Goal: Book appointment/travel/reservation

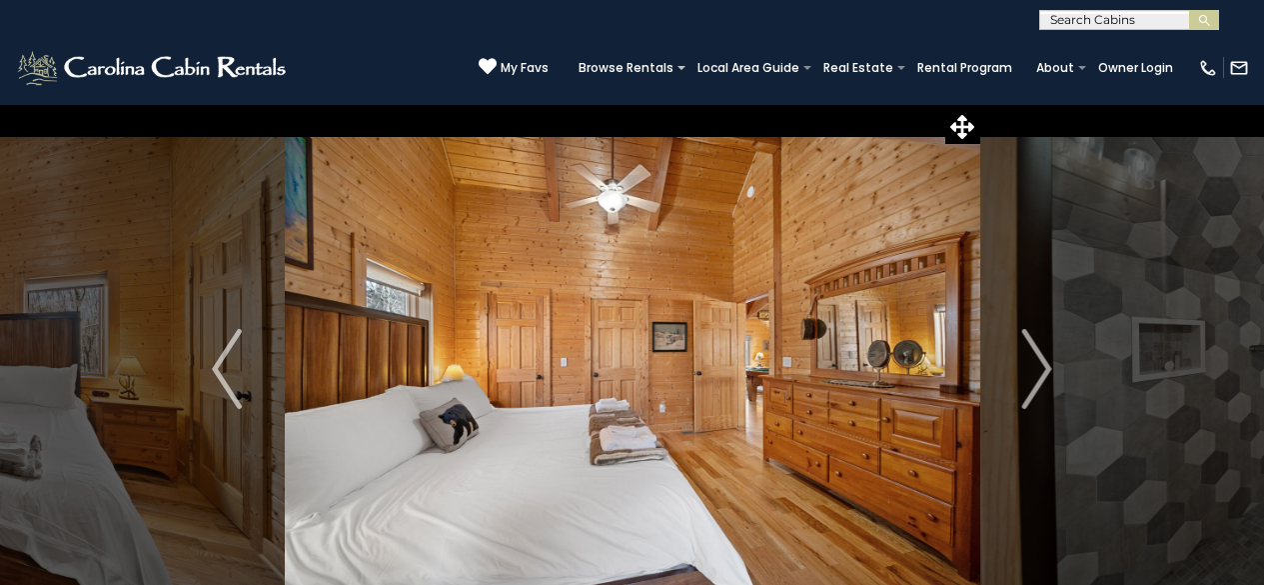
select select "*"
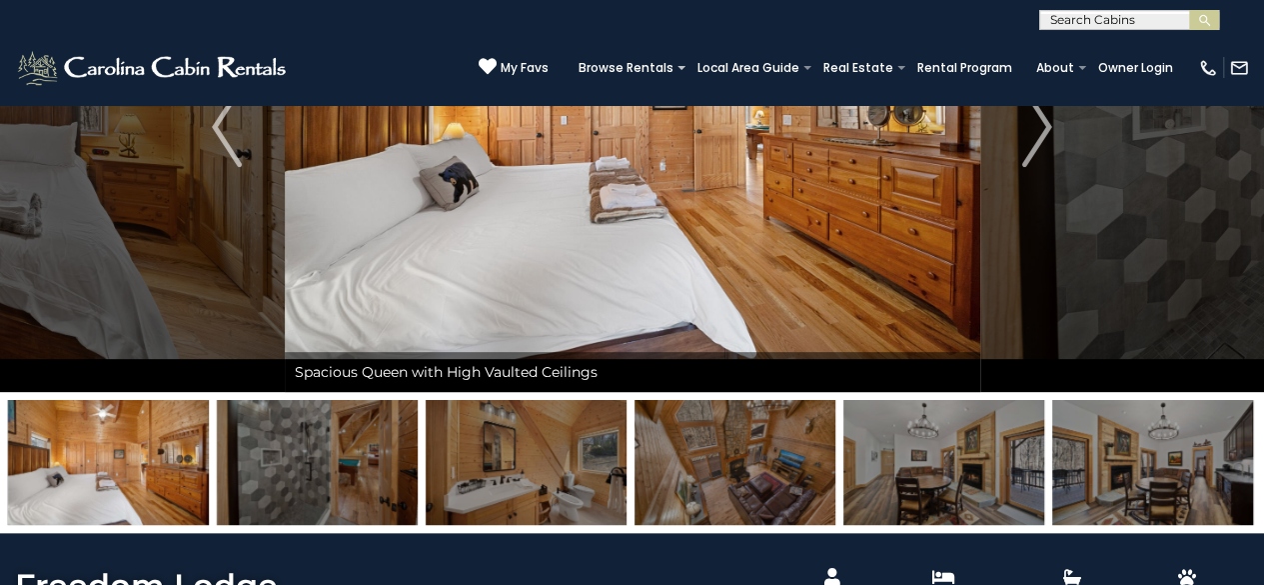
scroll to position [200, 0]
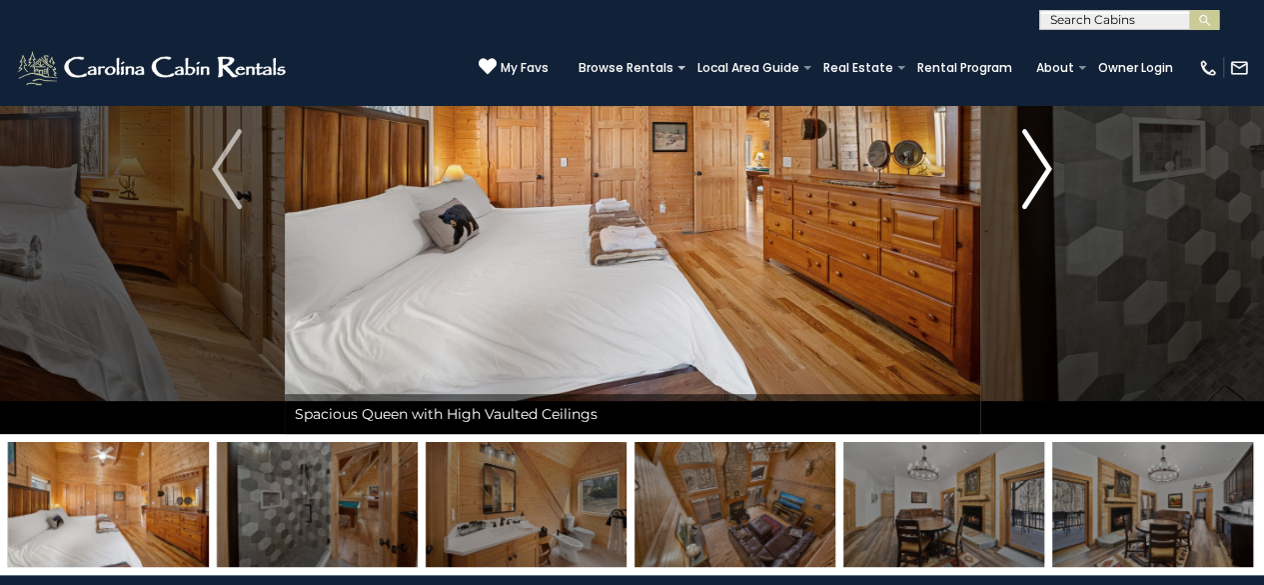
click at [1045, 171] on img "Next" at bounding box center [1037, 169] width 30 height 80
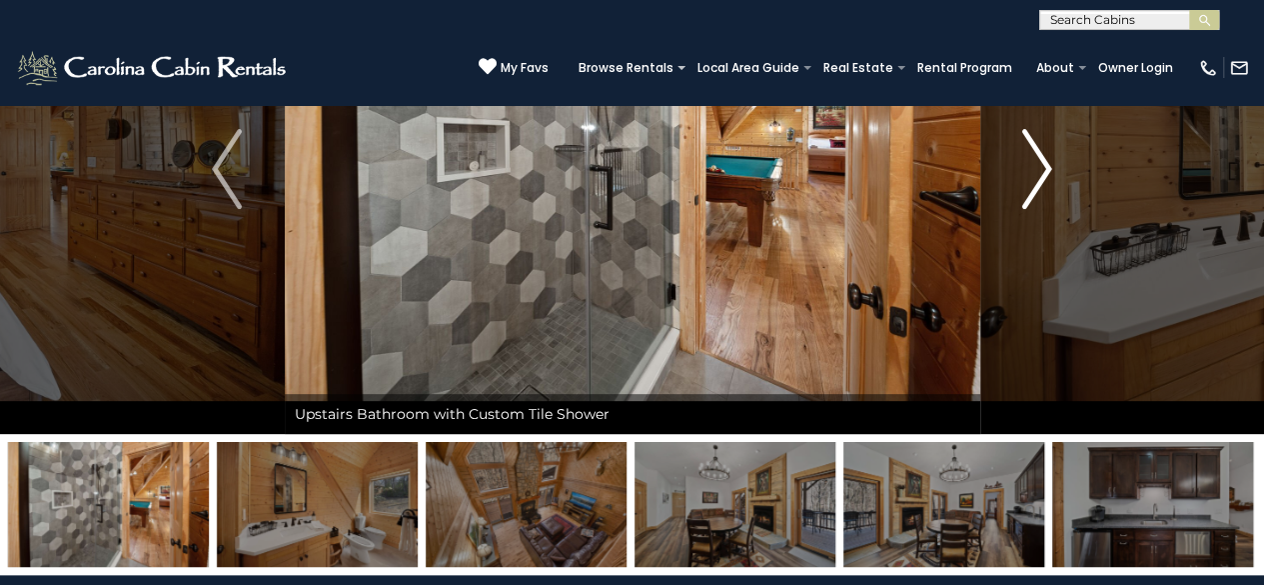
click at [1045, 171] on img "Next" at bounding box center [1037, 169] width 30 height 80
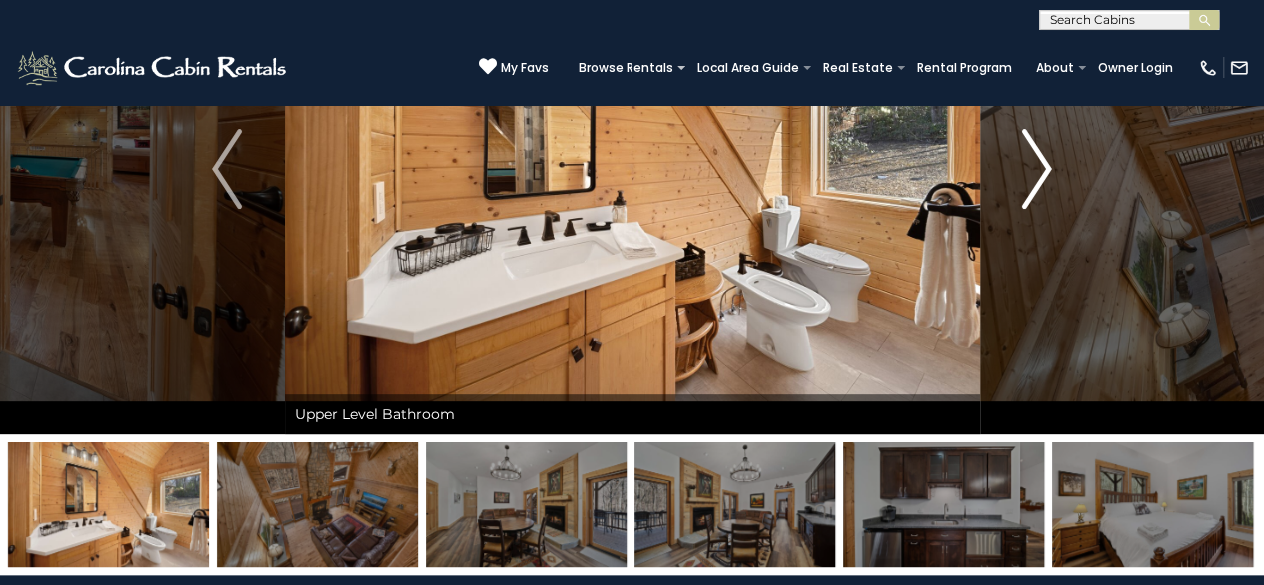
click at [1045, 171] on img "Next" at bounding box center [1037, 169] width 30 height 80
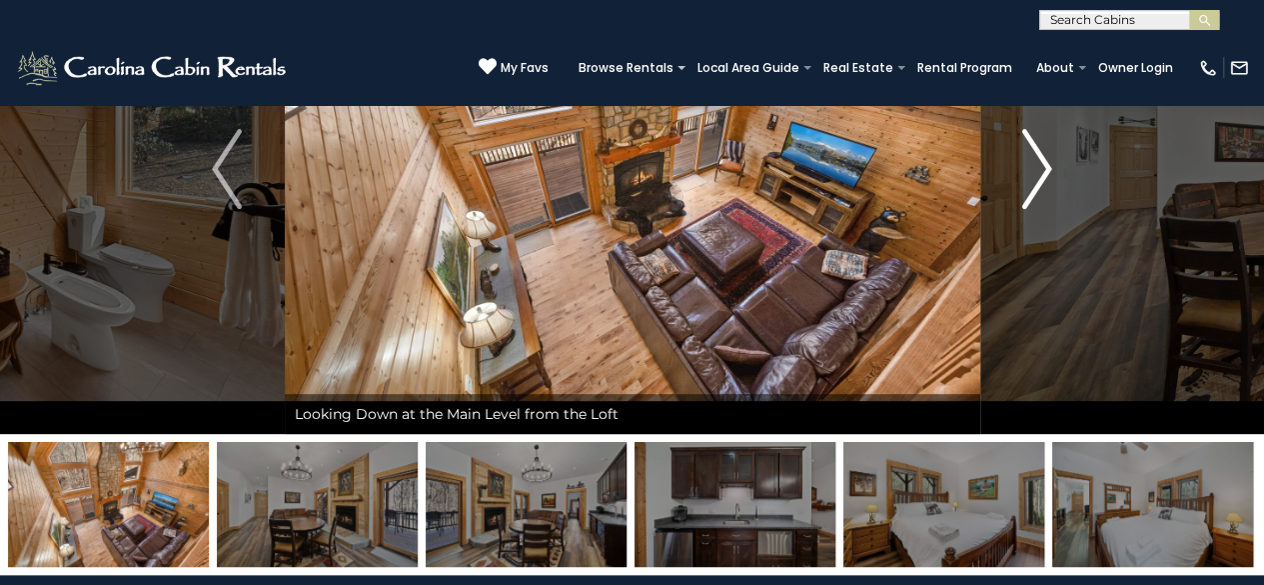
click at [1045, 171] on img "Next" at bounding box center [1037, 169] width 30 height 80
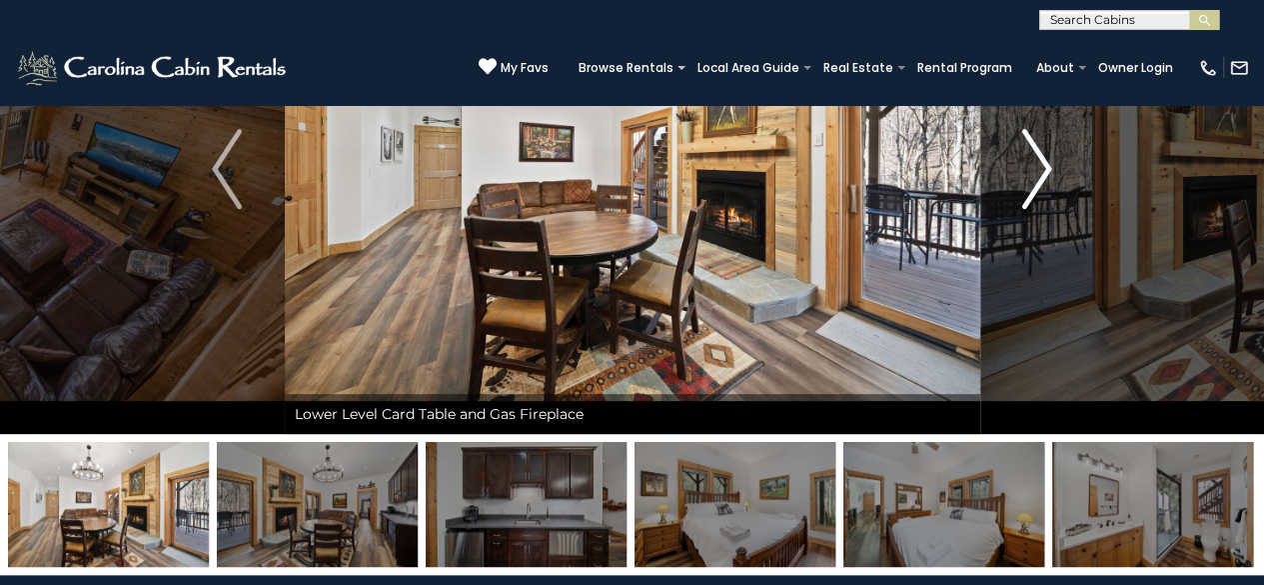
click at [1045, 171] on img "Next" at bounding box center [1037, 169] width 30 height 80
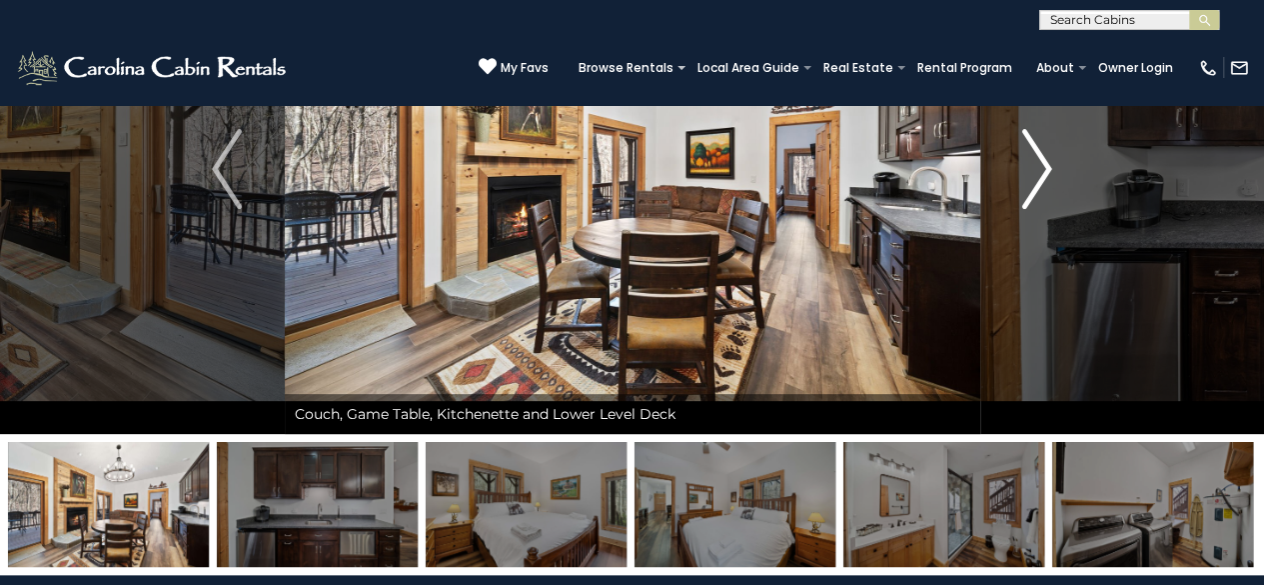
click at [1045, 171] on img "Next" at bounding box center [1037, 169] width 30 height 80
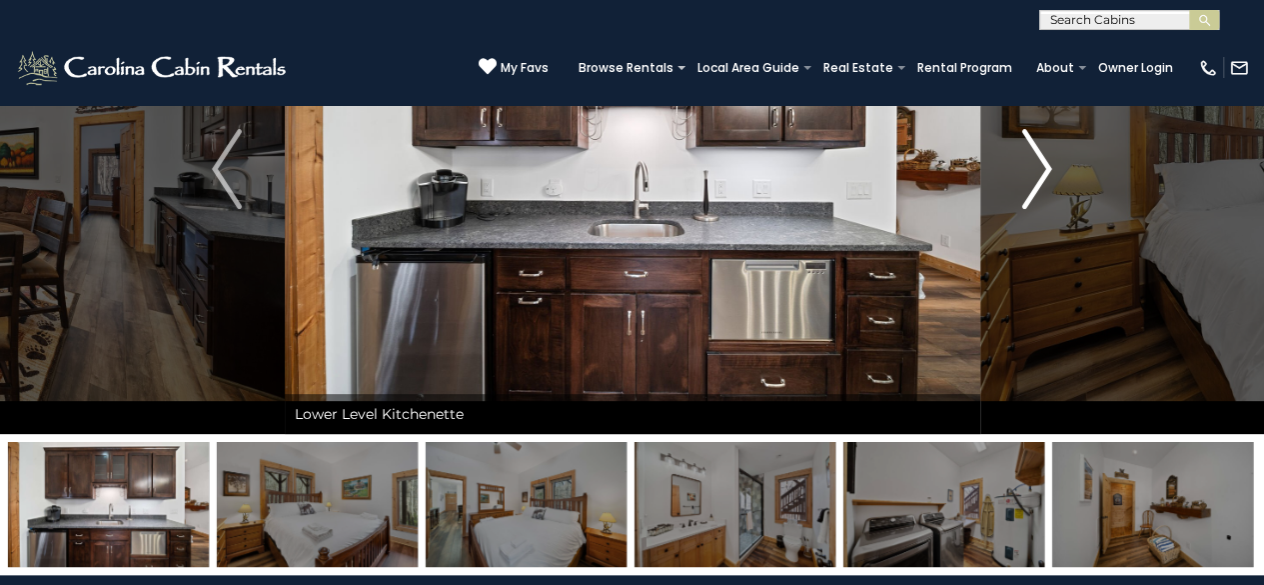
click at [1045, 171] on img "Next" at bounding box center [1037, 169] width 30 height 80
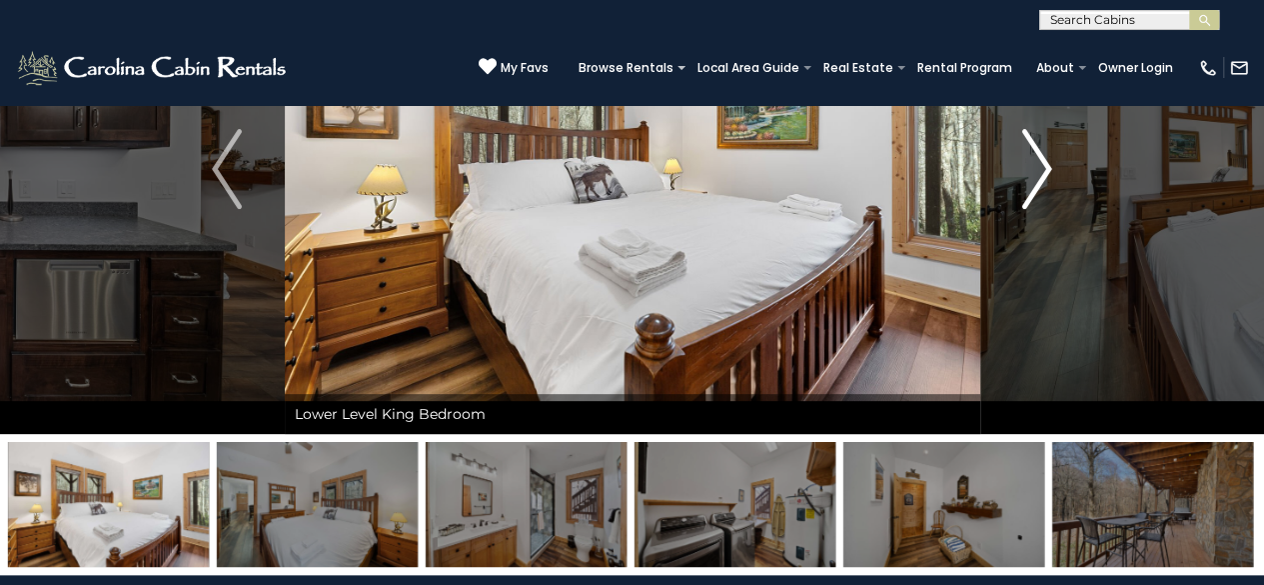
click at [1045, 171] on img "Next" at bounding box center [1037, 169] width 30 height 80
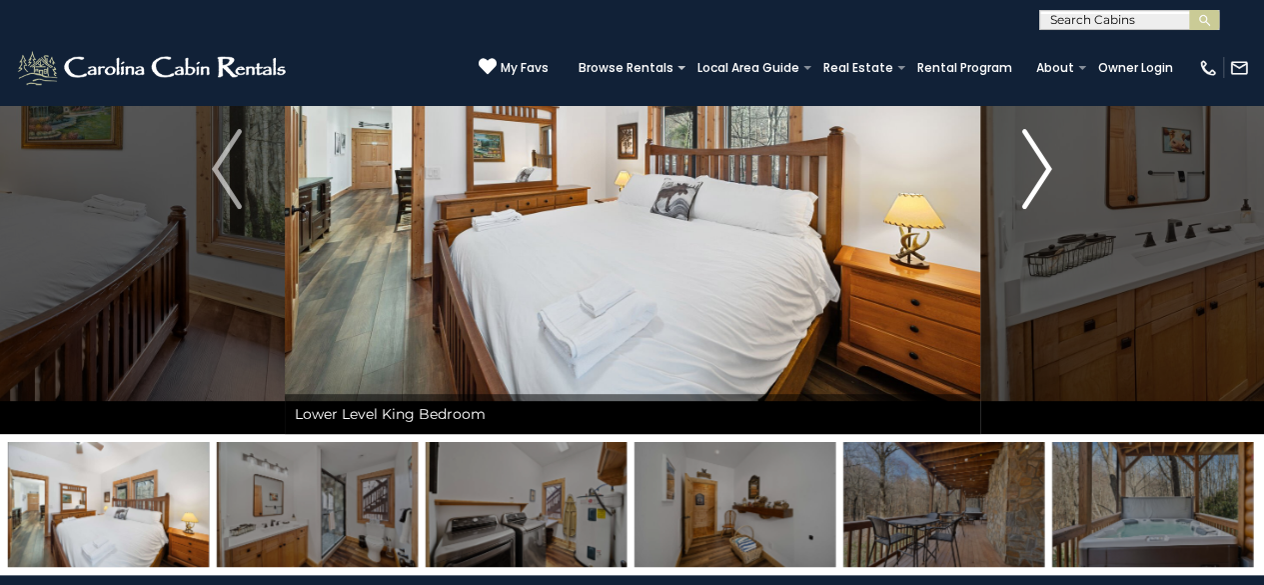
click at [1045, 171] on img "Next" at bounding box center [1037, 169] width 30 height 80
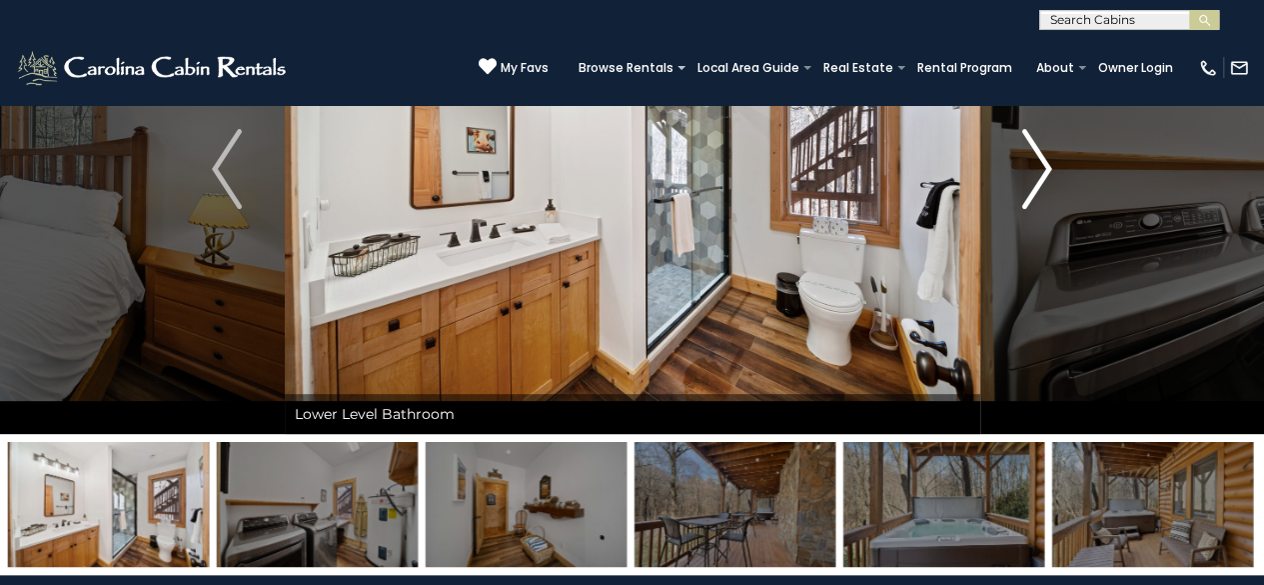
click at [1045, 171] on img "Next" at bounding box center [1037, 169] width 30 height 80
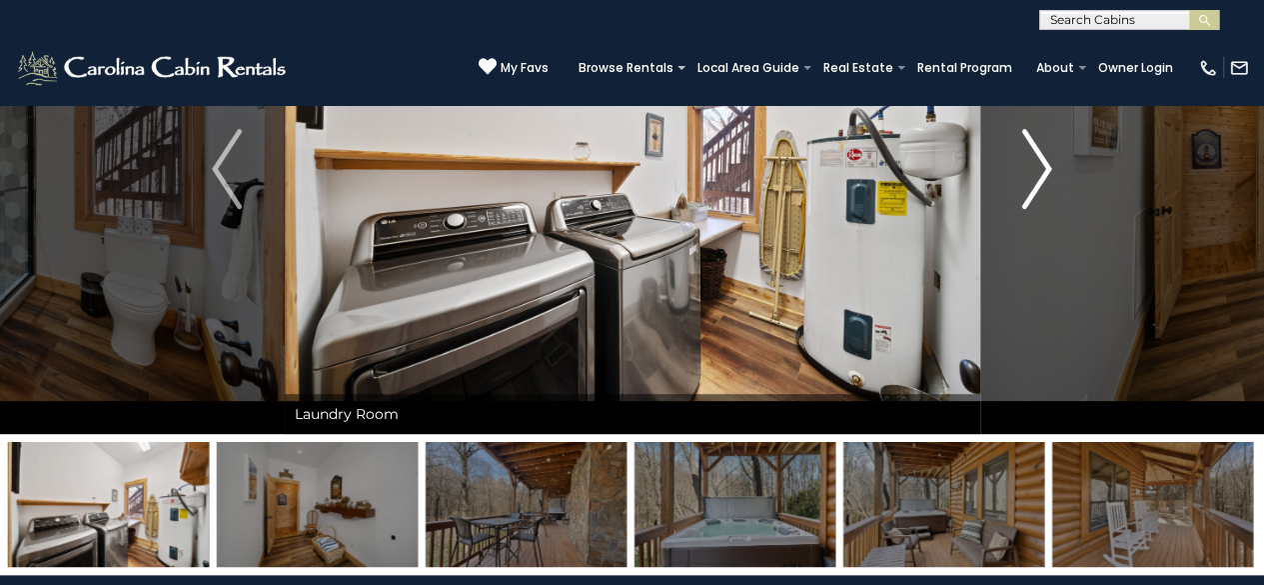
click at [1045, 171] on img "Next" at bounding box center [1037, 169] width 30 height 80
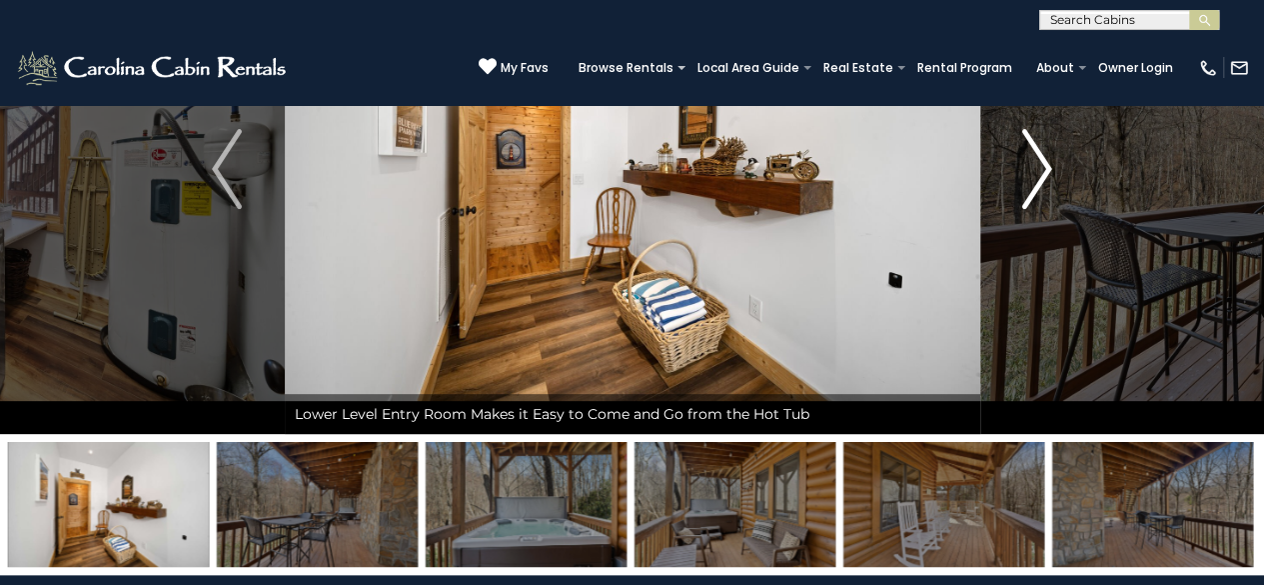
click at [1045, 171] on img "Next" at bounding box center [1037, 169] width 30 height 80
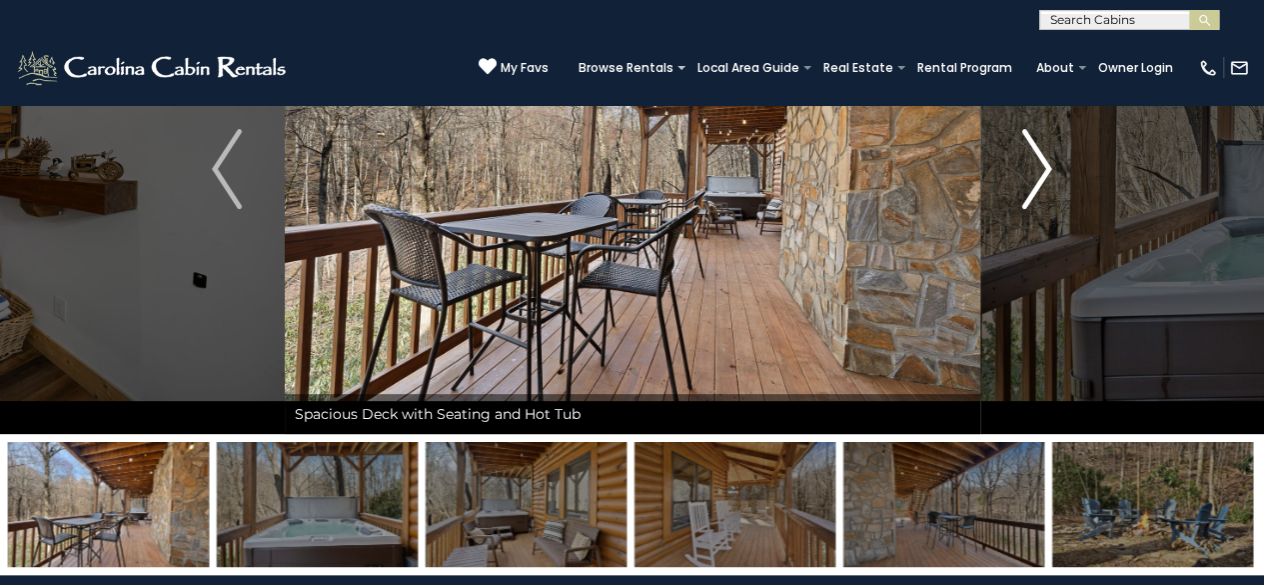
click at [1045, 171] on img "Next" at bounding box center [1037, 169] width 30 height 80
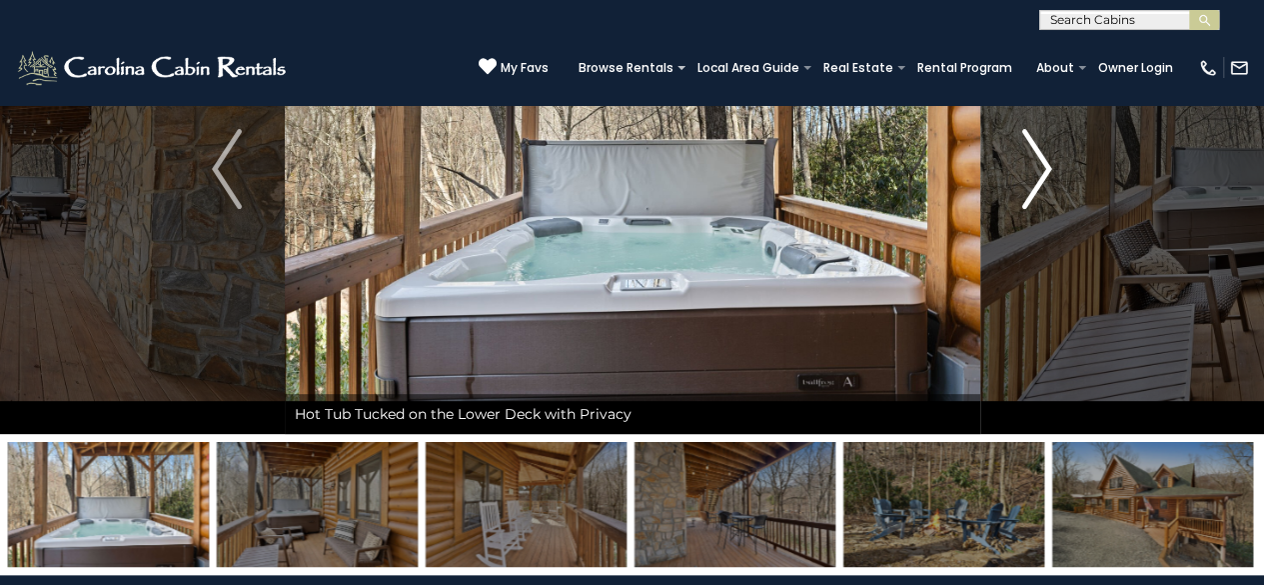
click at [1045, 171] on img "Next" at bounding box center [1037, 169] width 30 height 80
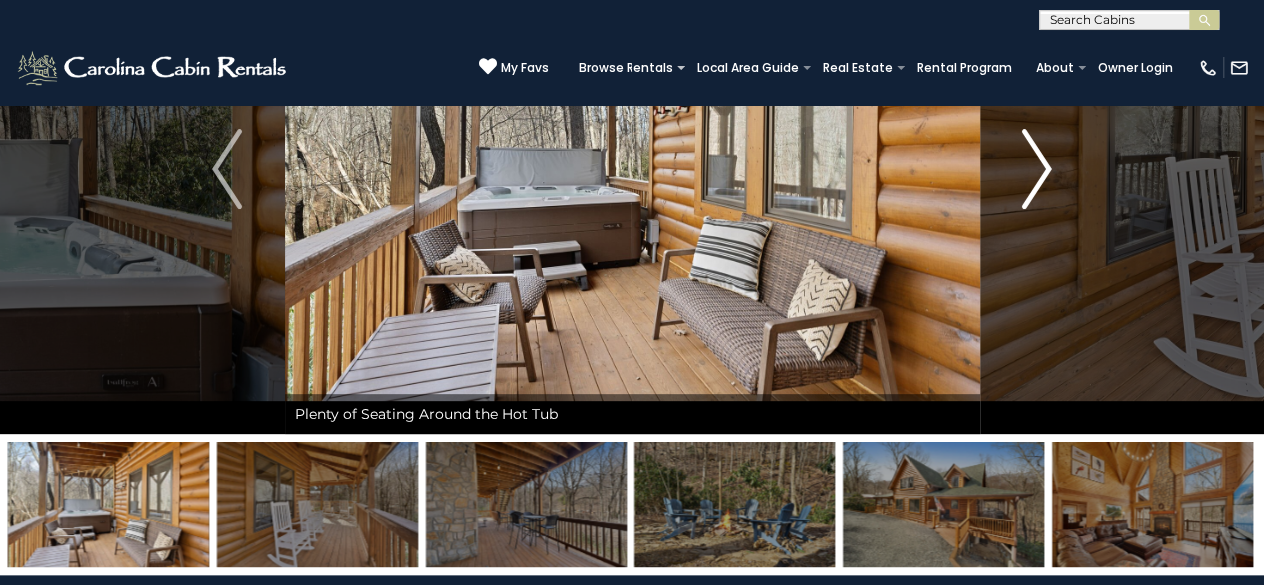
click at [1045, 171] on img "Next" at bounding box center [1037, 169] width 30 height 80
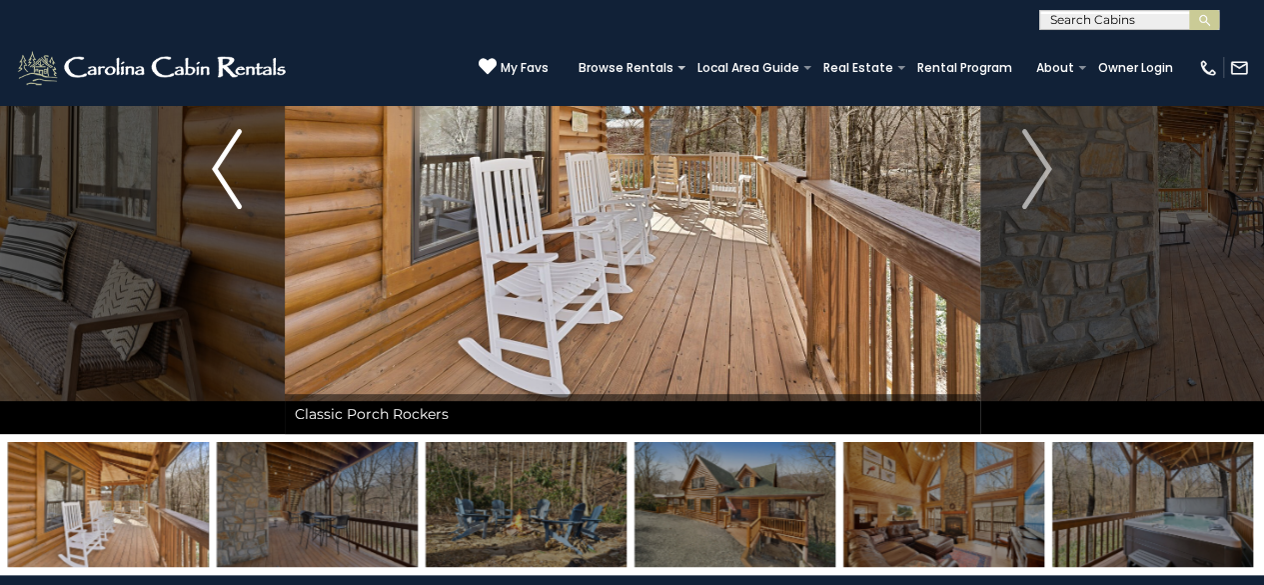
click at [228, 175] on img "Previous" at bounding box center [227, 169] width 30 height 80
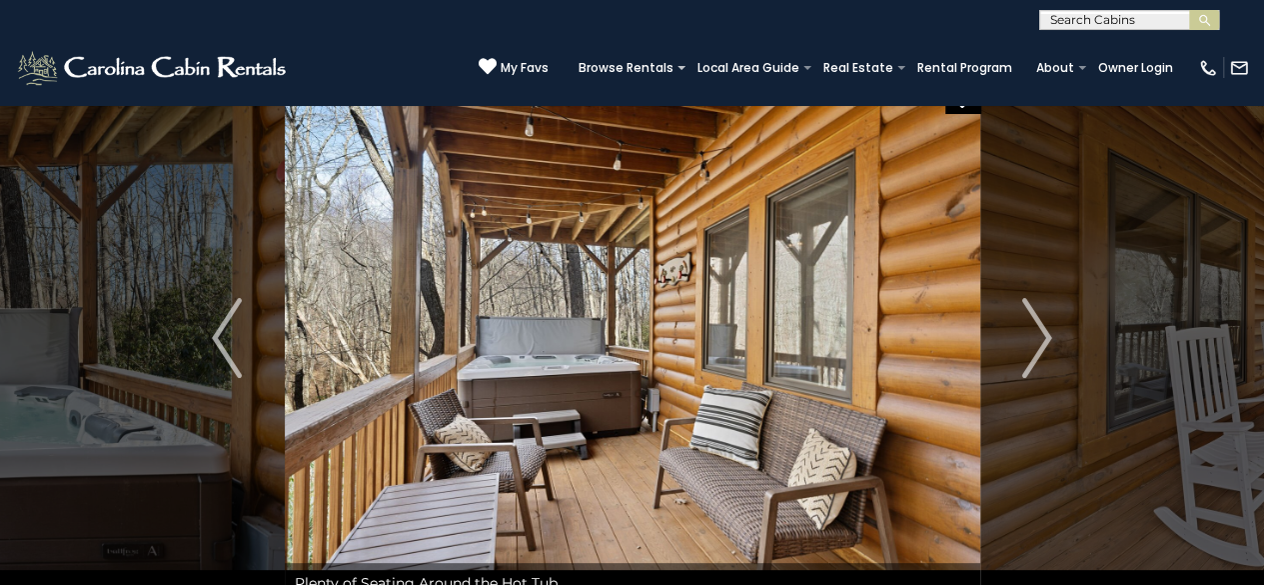
scroll to position [0, 0]
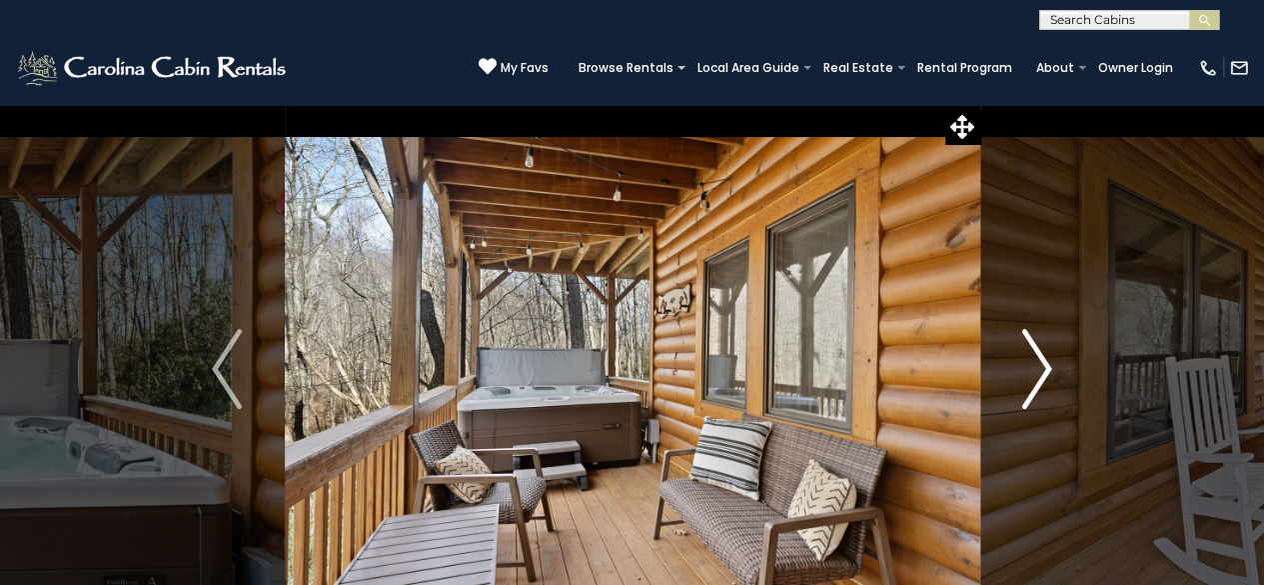
click at [1039, 374] on img "Next" at bounding box center [1037, 369] width 30 height 80
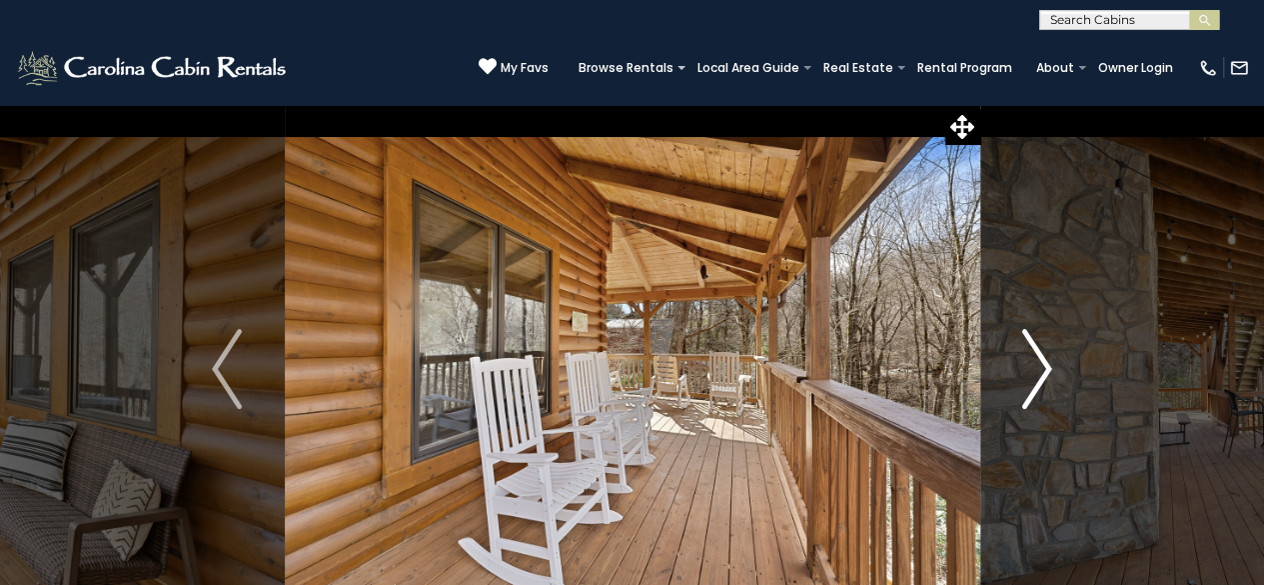
click at [1039, 374] on img "Next" at bounding box center [1037, 369] width 30 height 80
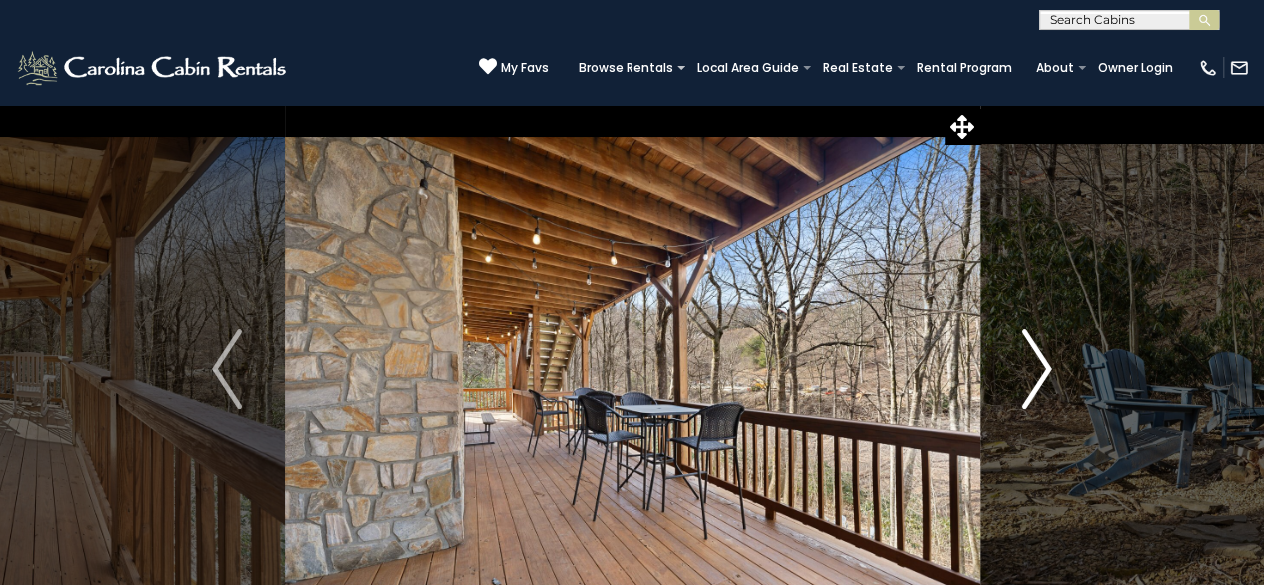
click at [1039, 374] on img "Next" at bounding box center [1037, 369] width 30 height 80
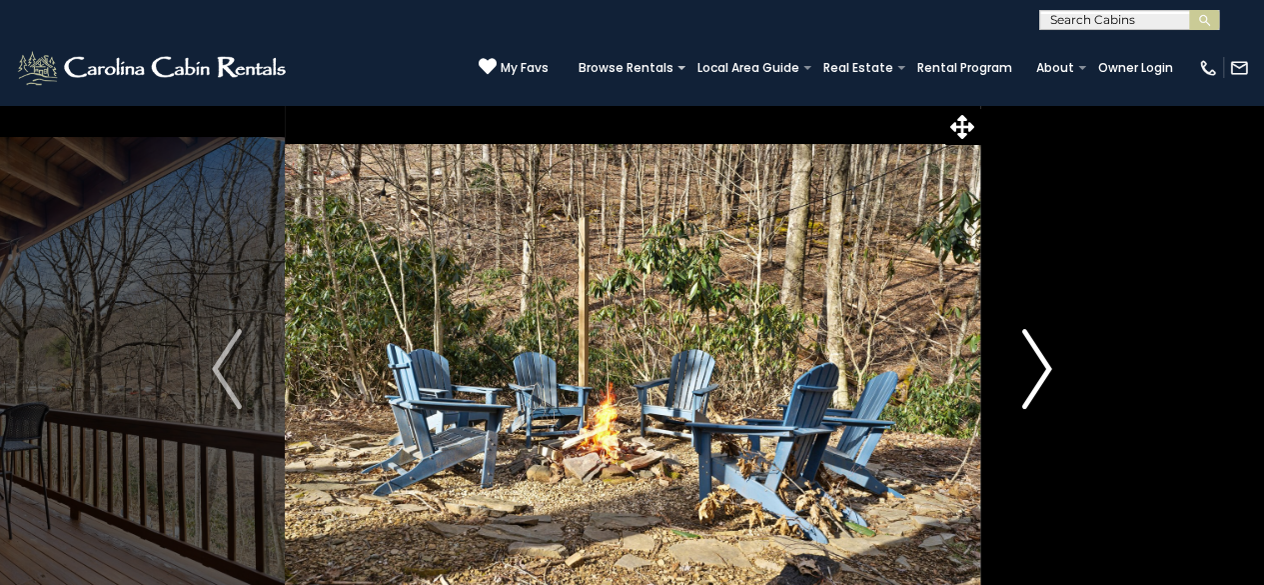
click at [1039, 374] on img "Next" at bounding box center [1037, 369] width 30 height 80
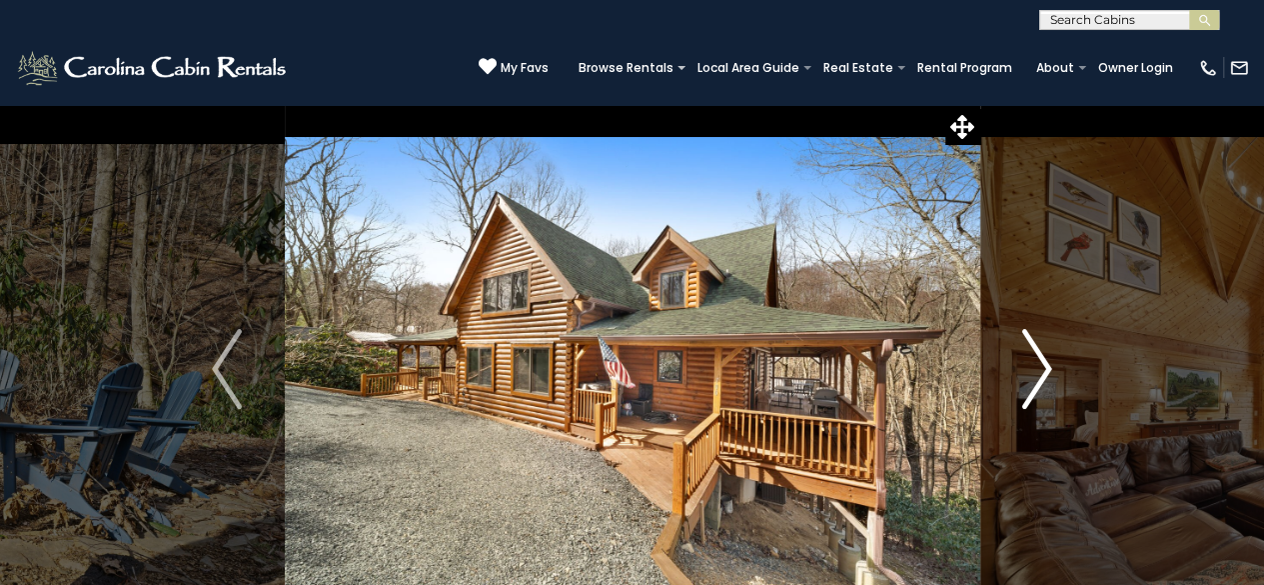
click at [1039, 374] on img "Next" at bounding box center [1037, 369] width 30 height 80
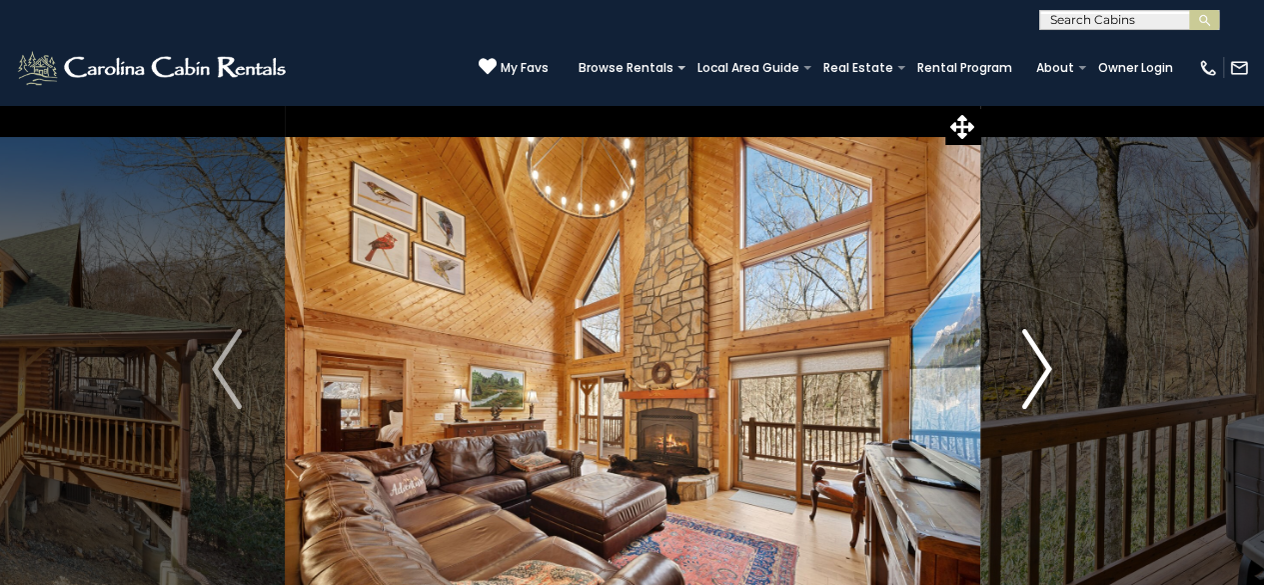
click at [1039, 374] on img "Next" at bounding box center [1037, 369] width 30 height 80
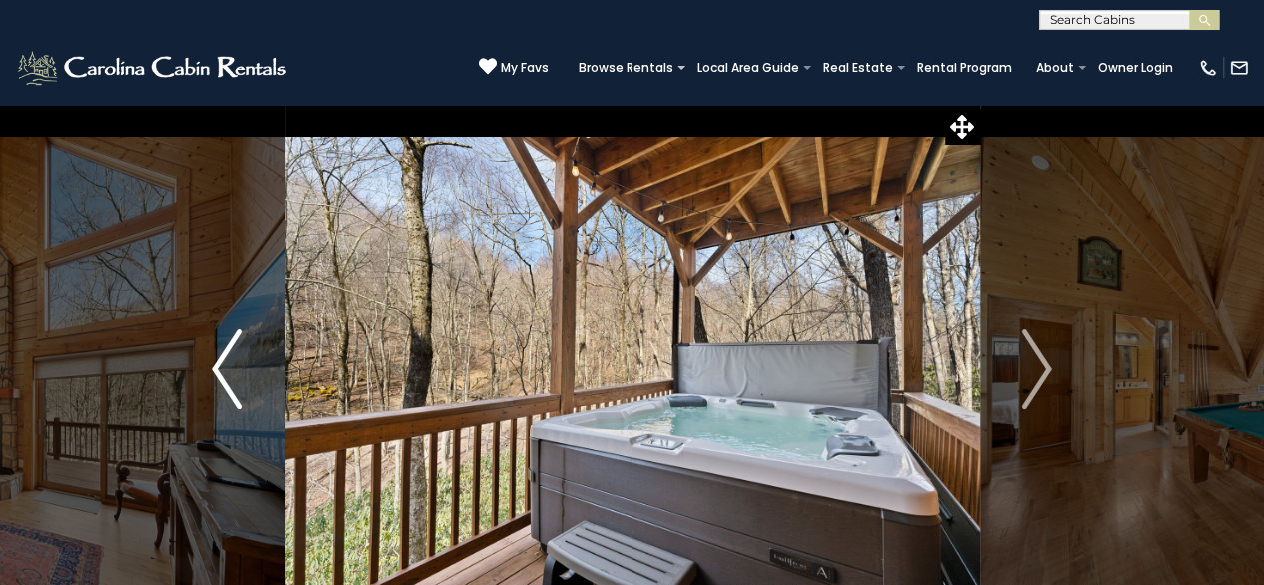
click at [222, 363] on img "Previous" at bounding box center [227, 369] width 30 height 80
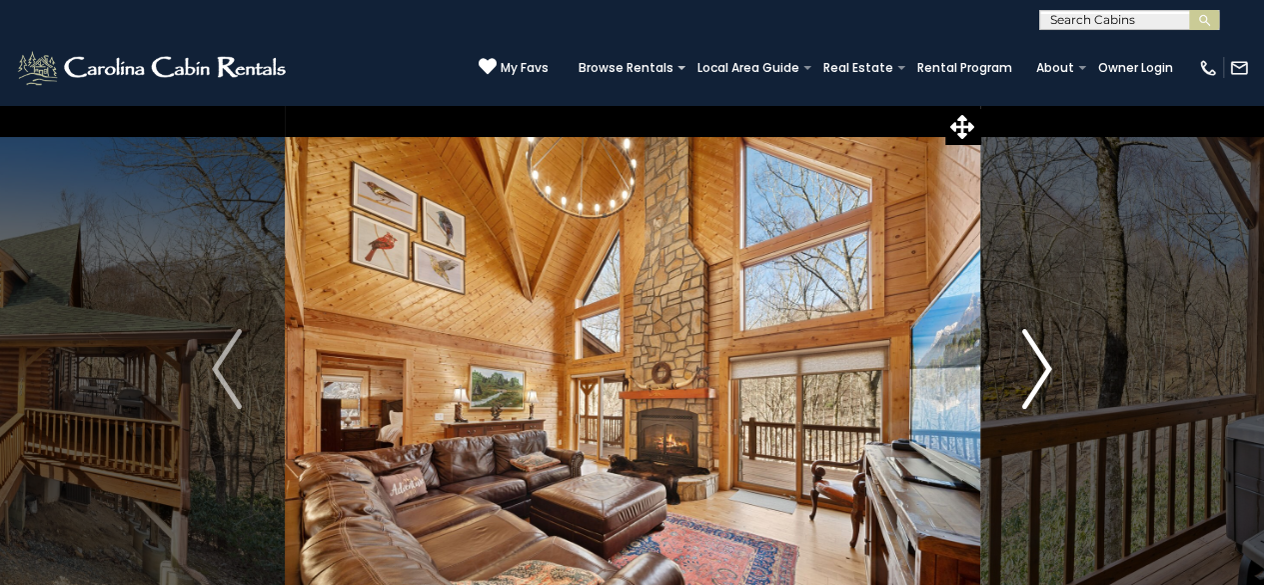
click at [1058, 369] on button "Next" at bounding box center [1036, 369] width 115 height 530
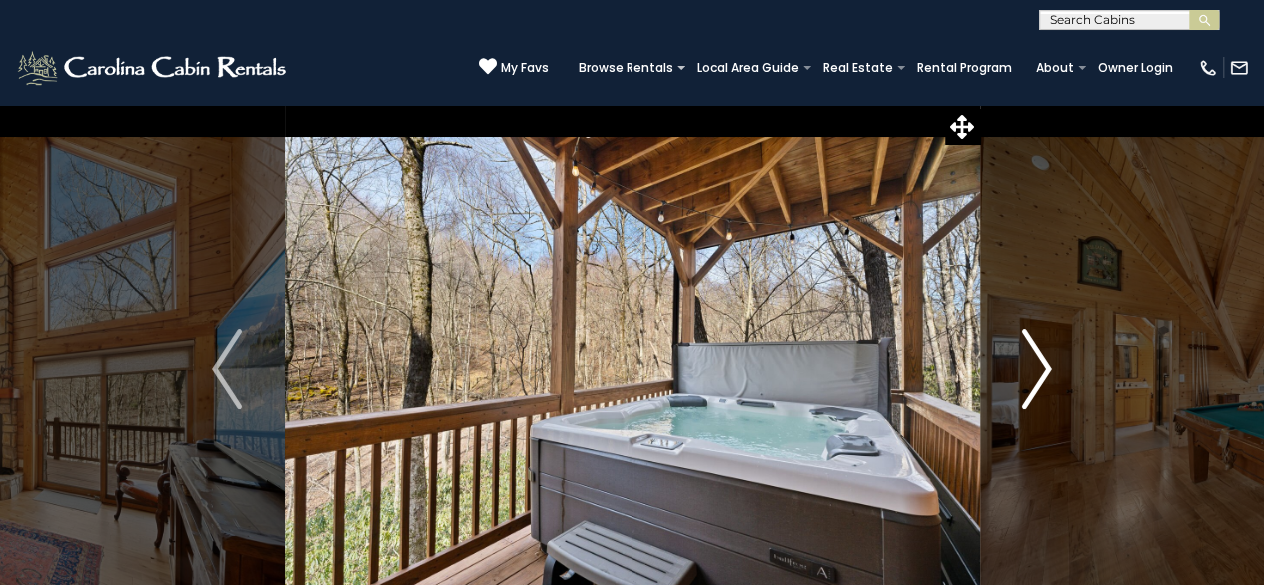
click at [1058, 369] on button "Next" at bounding box center [1036, 369] width 115 height 530
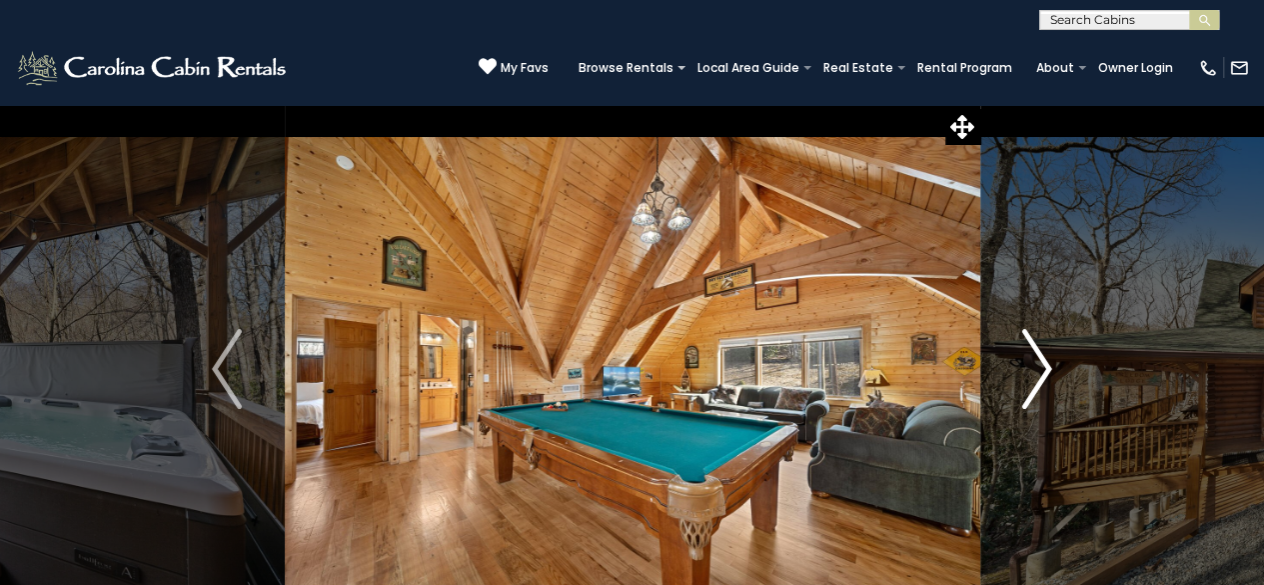
click at [1058, 369] on button "Next" at bounding box center [1036, 369] width 115 height 530
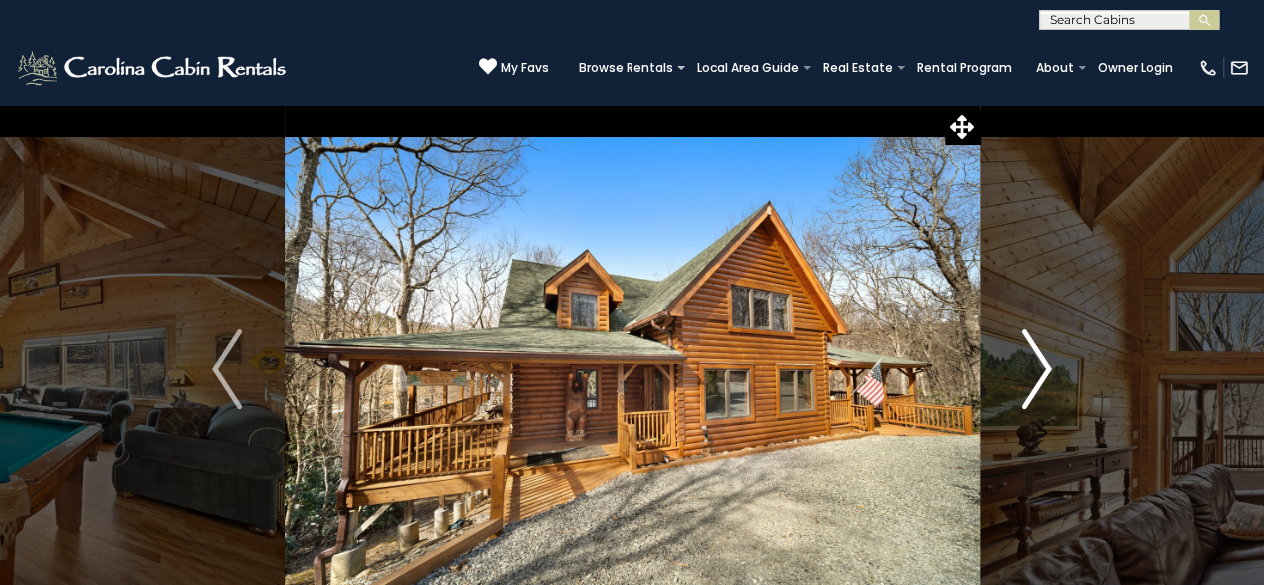
click at [1041, 369] on img "Next" at bounding box center [1037, 369] width 30 height 80
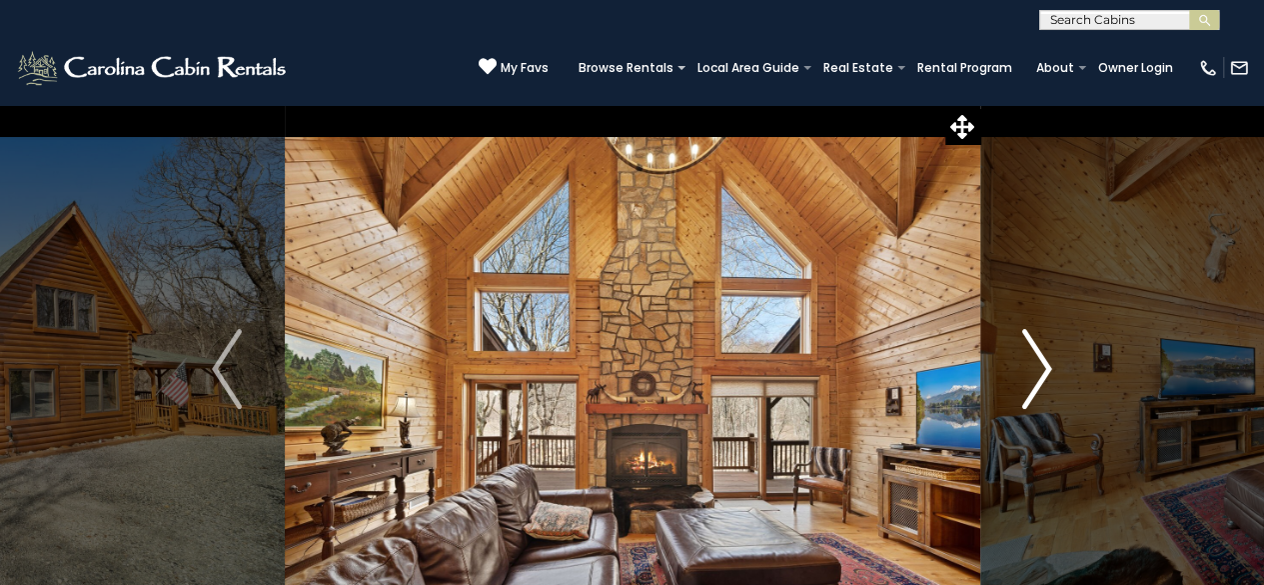
click at [1041, 369] on img "Next" at bounding box center [1037, 369] width 30 height 80
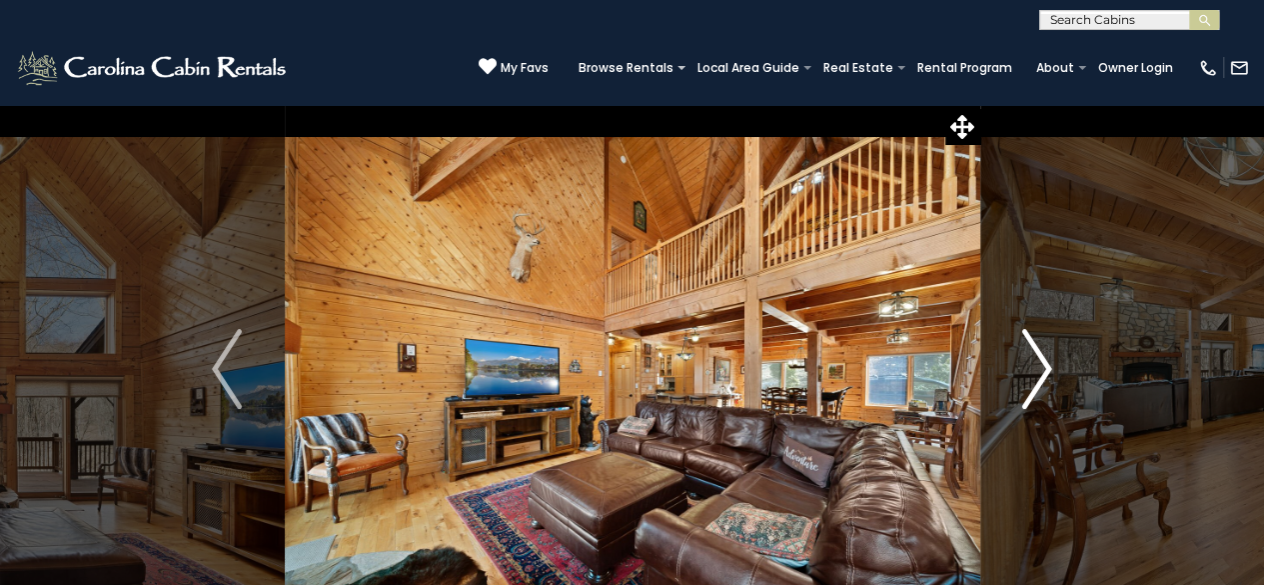
click at [1041, 369] on img "Next" at bounding box center [1037, 369] width 30 height 80
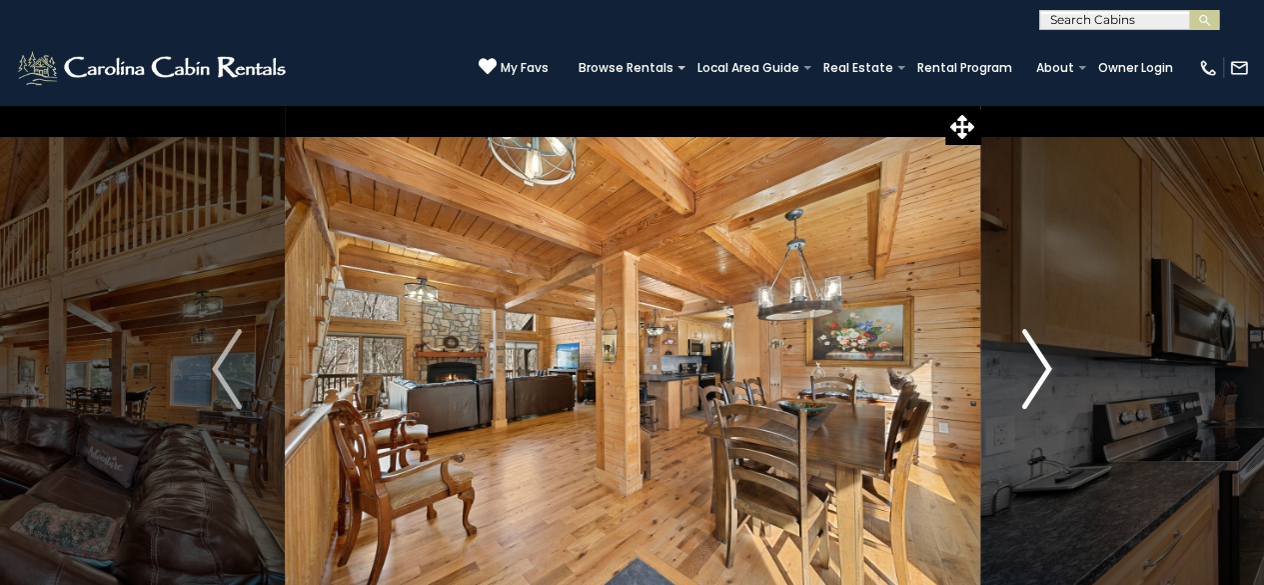
click at [1041, 369] on img "Next" at bounding box center [1037, 369] width 30 height 80
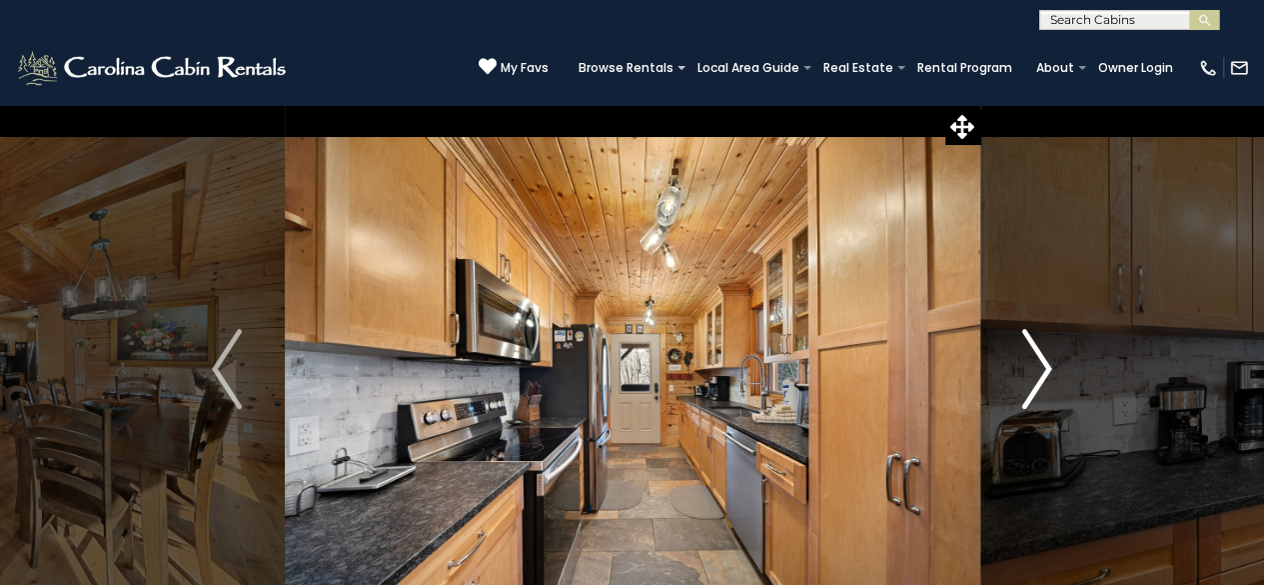
click at [1041, 369] on img "Next" at bounding box center [1037, 369] width 30 height 80
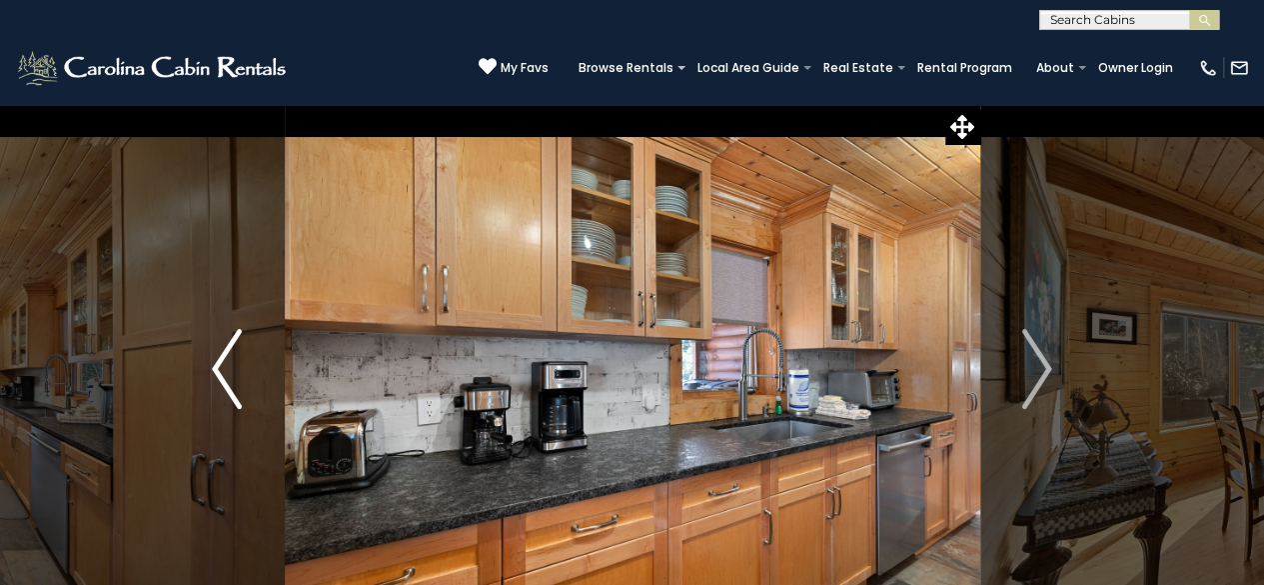
click at [224, 365] on img "Previous" at bounding box center [227, 369] width 30 height 80
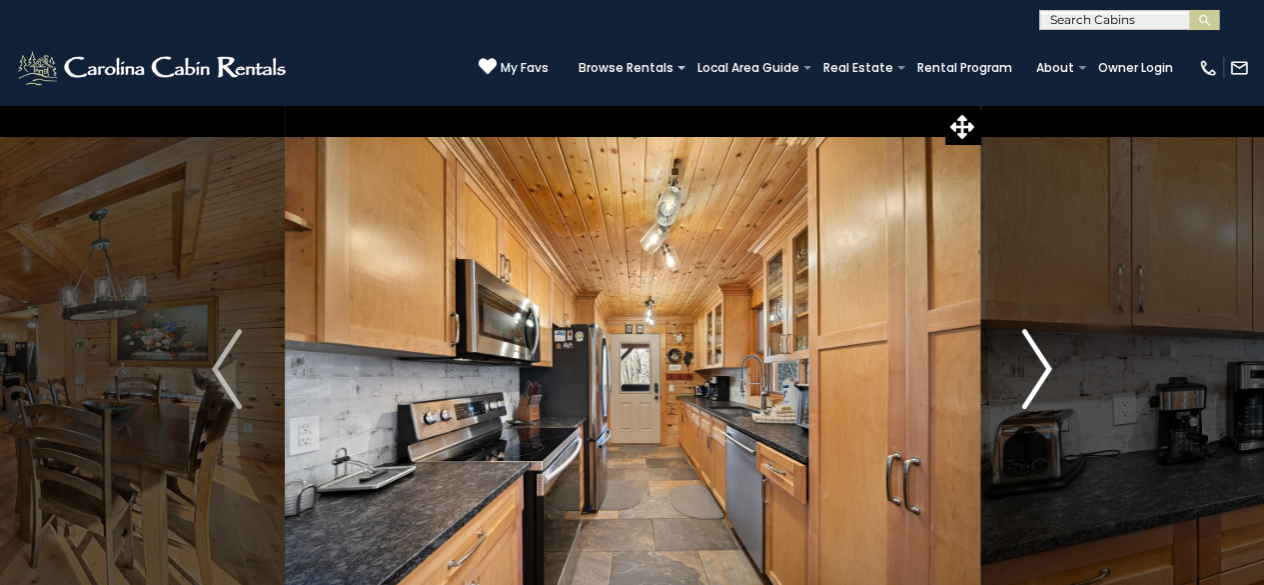
click at [1046, 370] on img "Next" at bounding box center [1037, 369] width 30 height 80
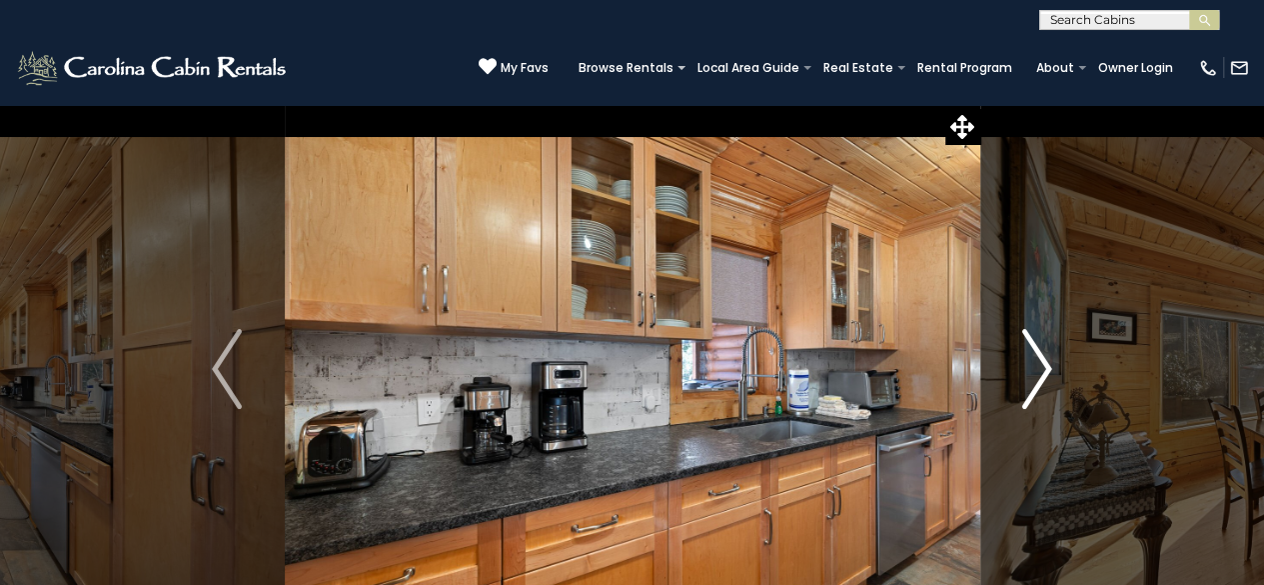
click at [1046, 370] on img "Next" at bounding box center [1037, 369] width 30 height 80
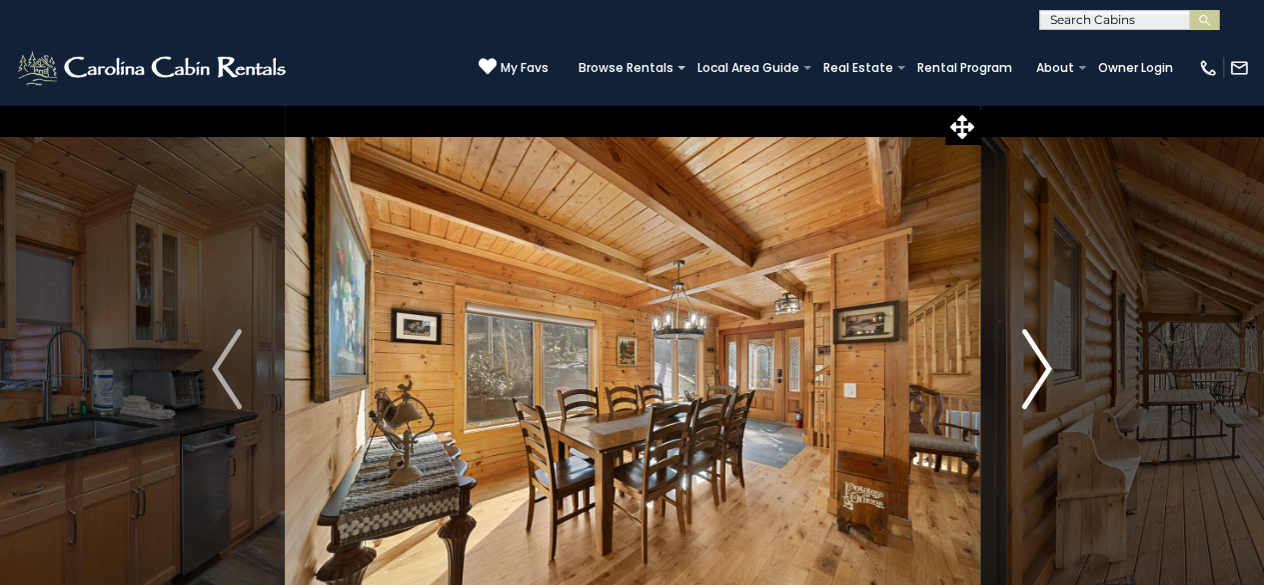
click at [1046, 370] on img "Next" at bounding box center [1037, 369] width 30 height 80
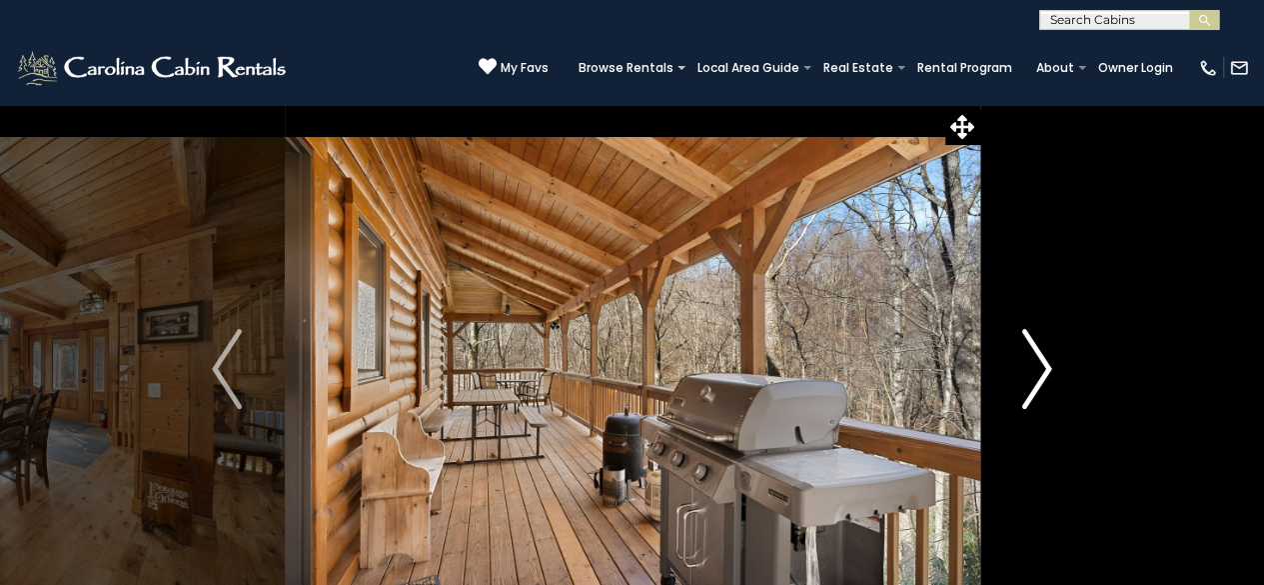
click at [1045, 370] on img "Next" at bounding box center [1037, 369] width 30 height 80
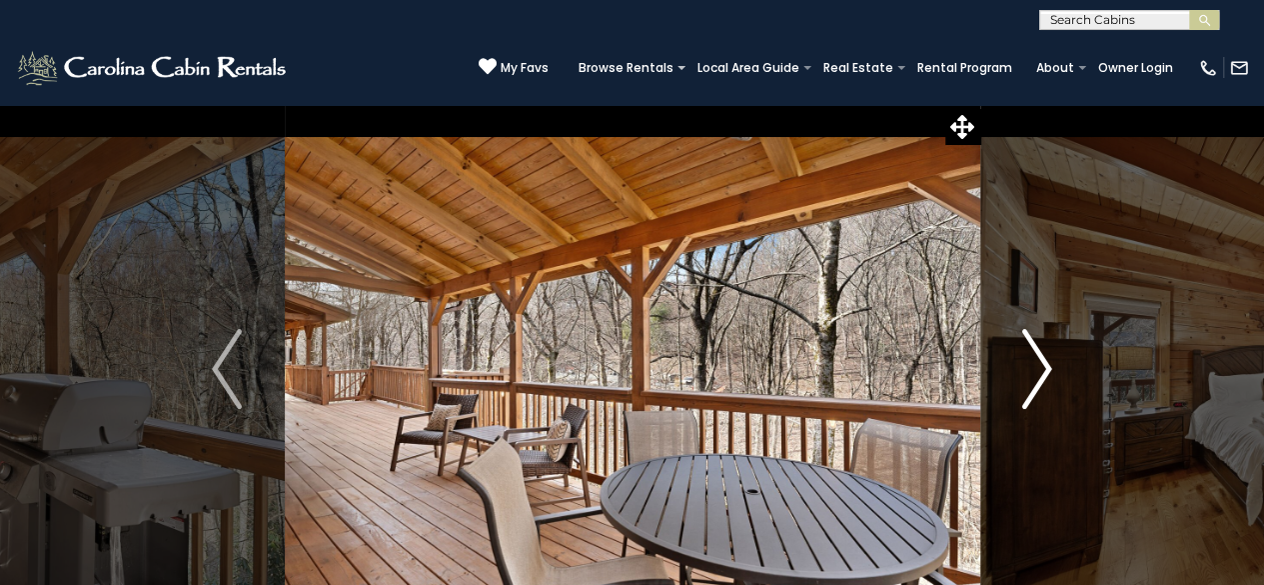
click at [1045, 370] on img "Next" at bounding box center [1037, 369] width 30 height 80
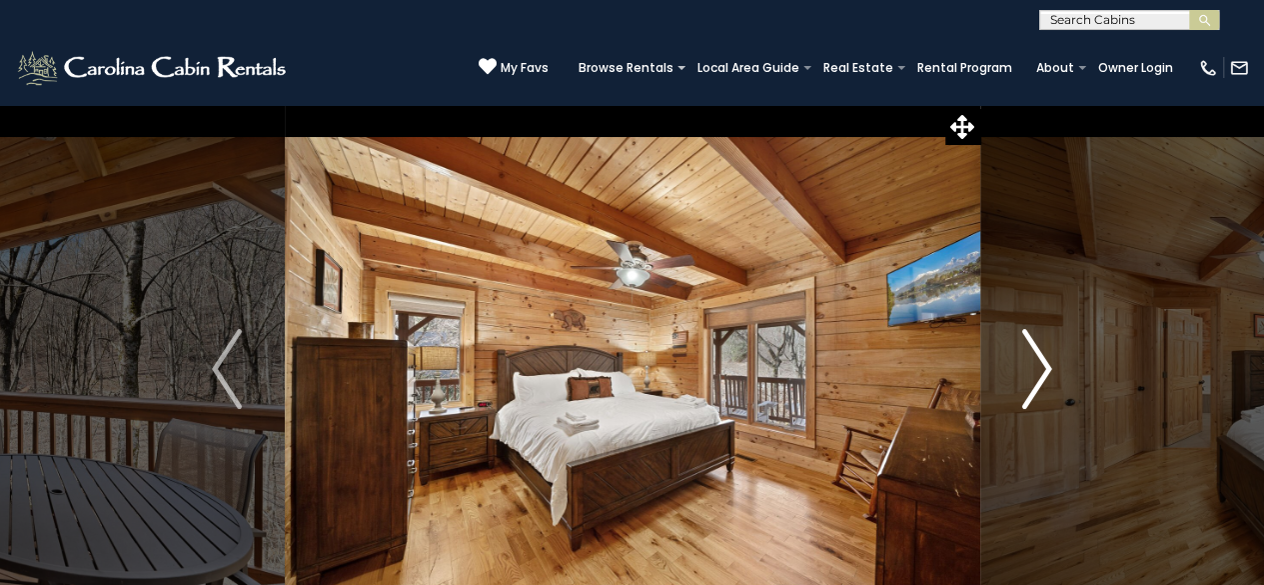
click at [1045, 370] on img "Next" at bounding box center [1037, 369] width 30 height 80
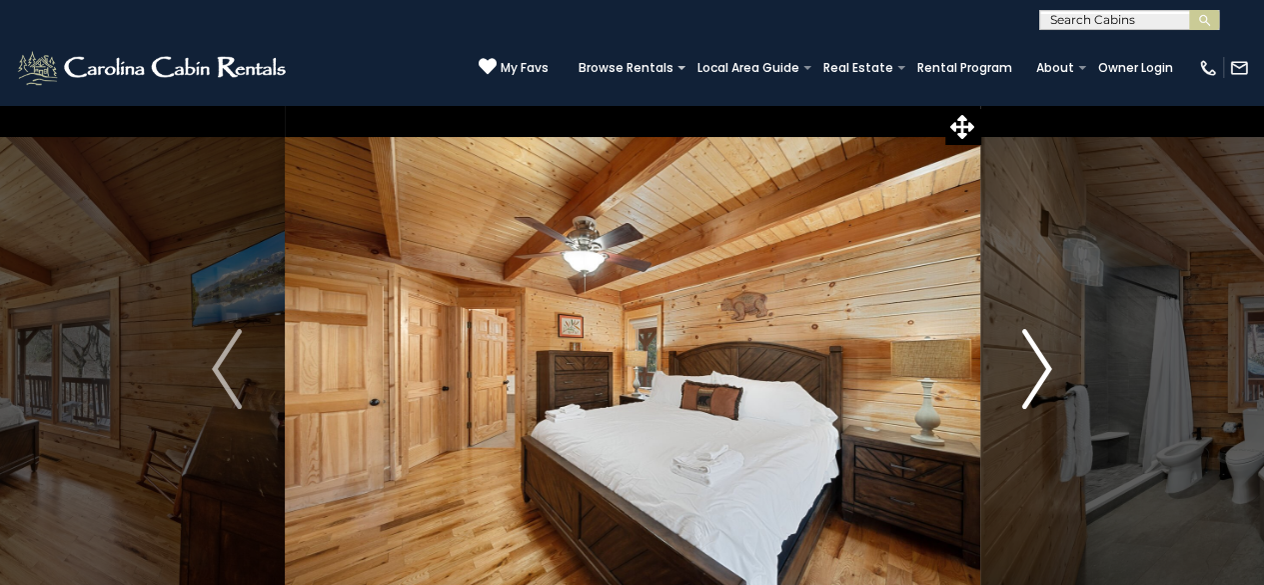
click at [1045, 370] on img "Next" at bounding box center [1037, 369] width 30 height 80
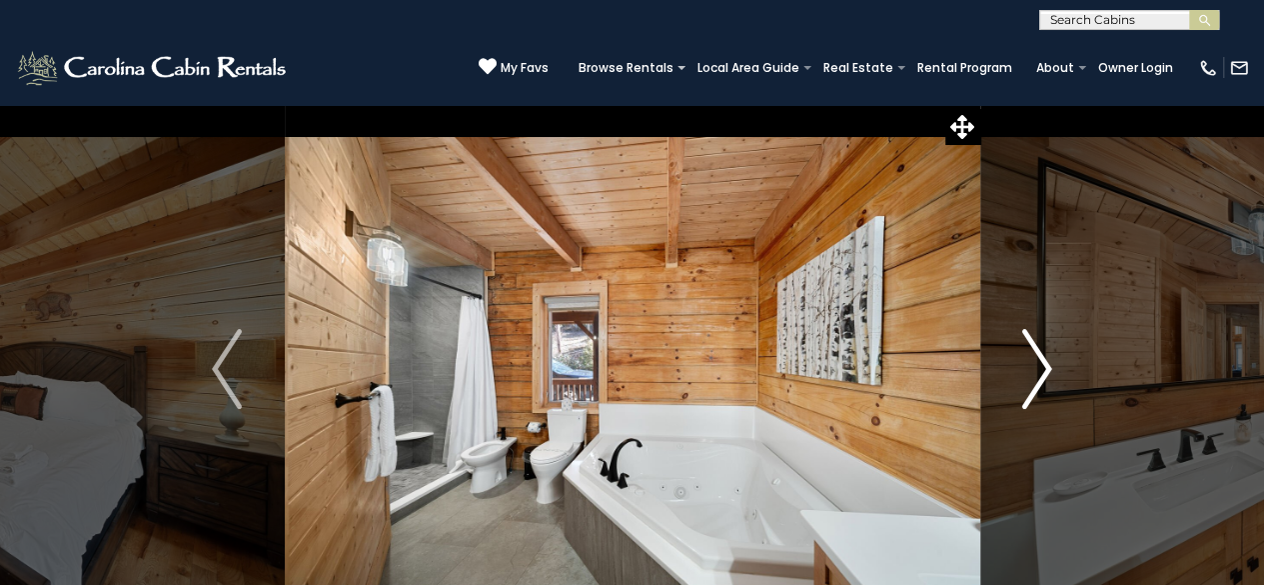
click at [1045, 370] on img "Next" at bounding box center [1037, 369] width 30 height 80
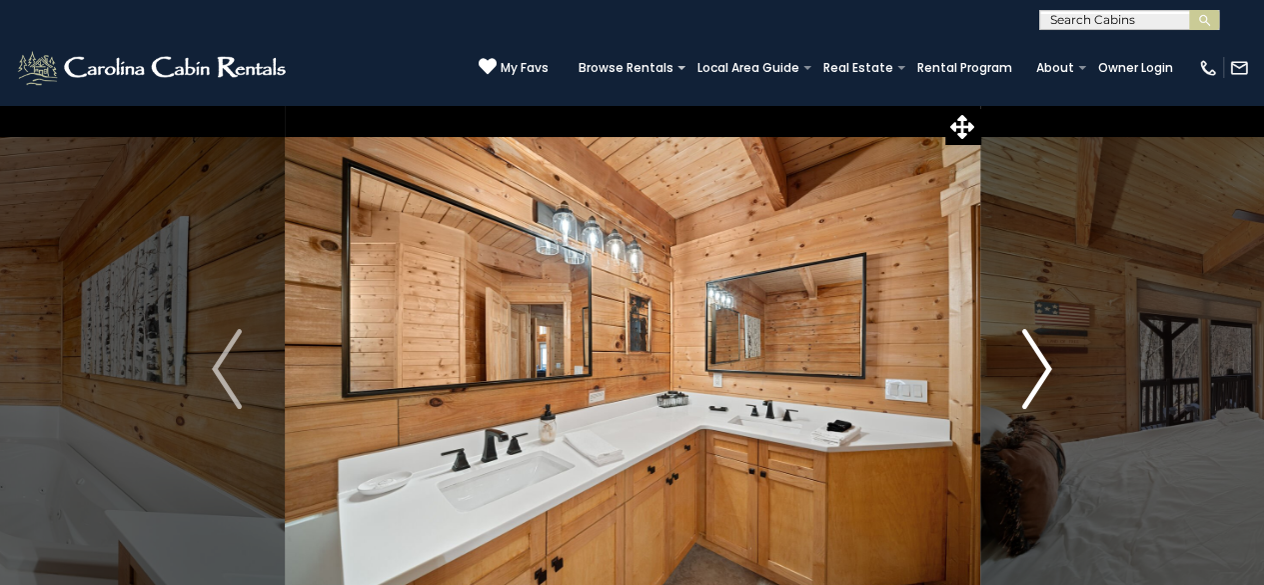
click at [1045, 370] on img "Next" at bounding box center [1037, 369] width 30 height 80
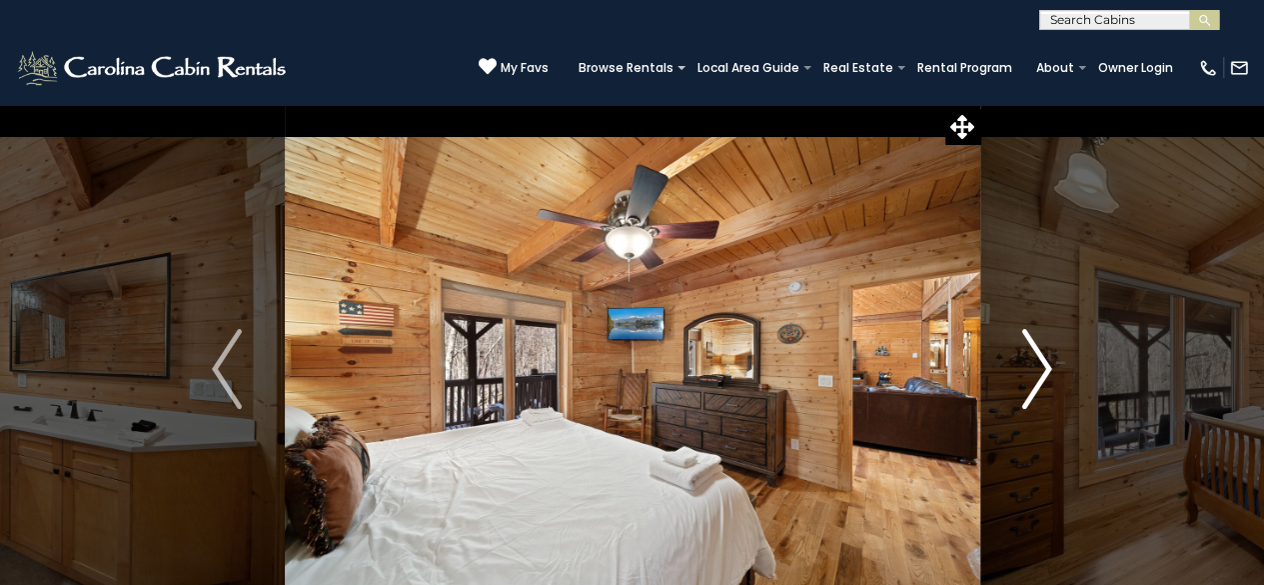
click at [1045, 370] on img "Next" at bounding box center [1037, 369] width 30 height 80
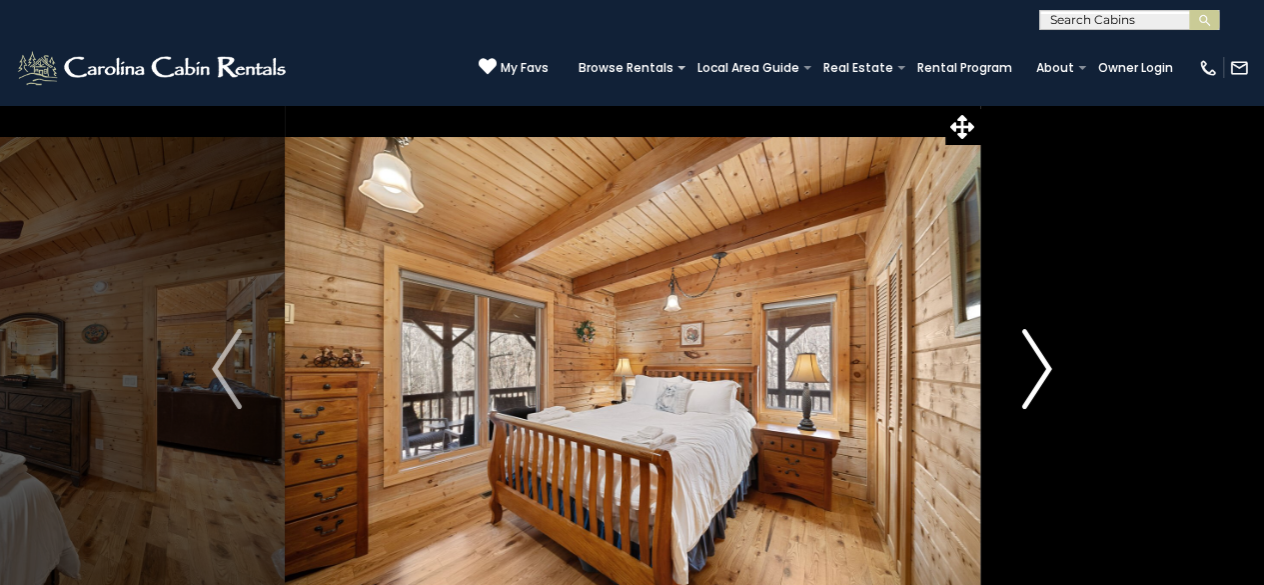
click at [1045, 370] on img "Next" at bounding box center [1037, 369] width 30 height 80
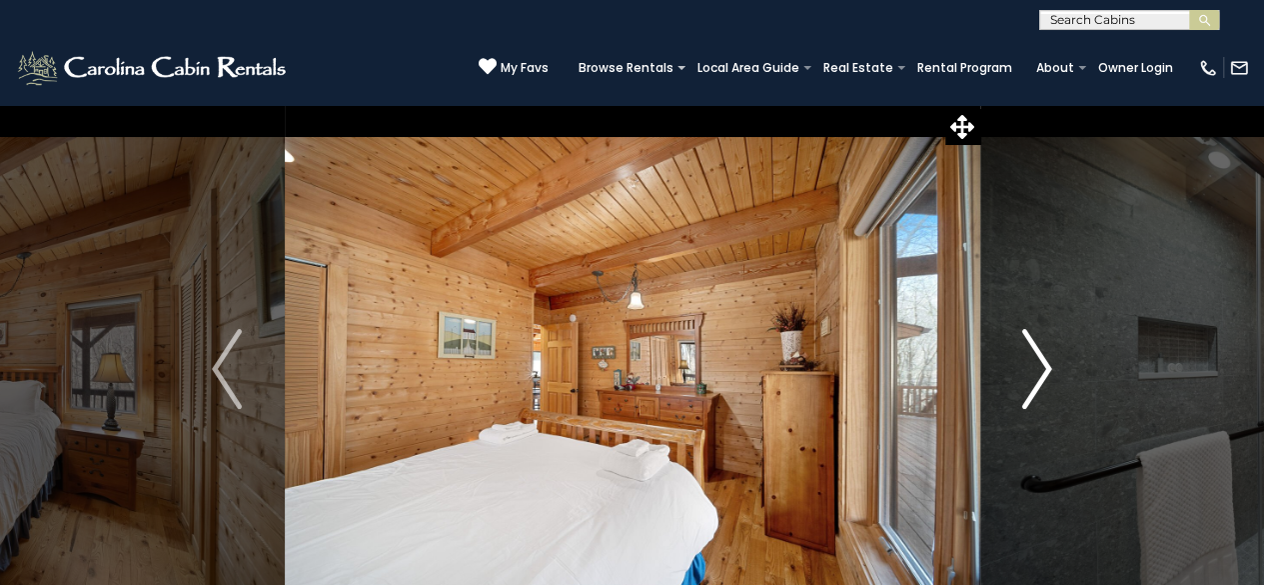
click at [1045, 370] on img "Next" at bounding box center [1037, 369] width 30 height 80
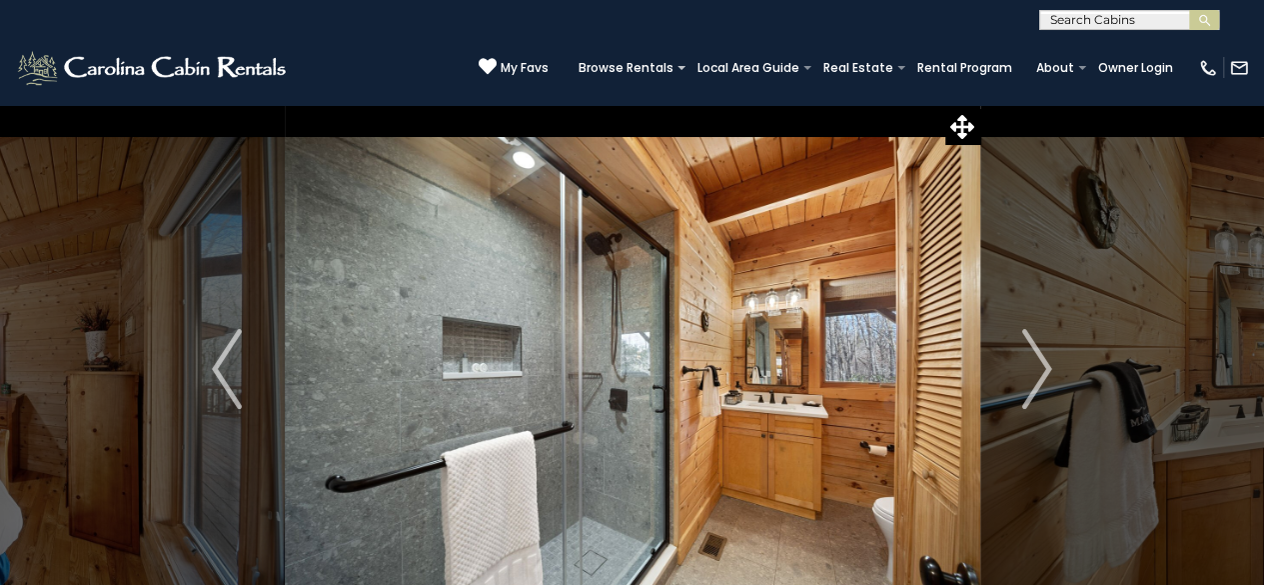
drag, startPoint x: 776, startPoint y: 149, endPoint x: 1278, endPoint y: 632, distance: 697.0
